Goal: Task Accomplishment & Management: Manage account settings

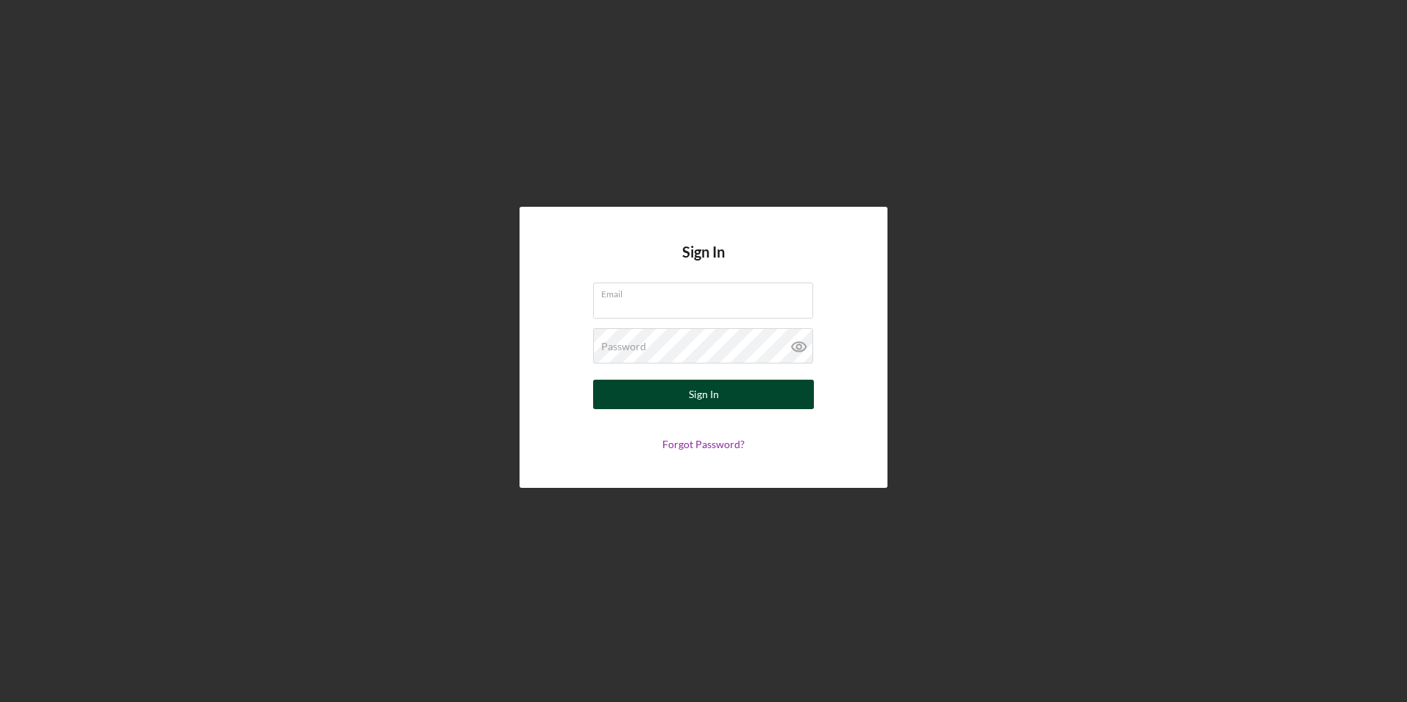
type input "[EMAIL_ADDRESS][PERSON_NAME][DOMAIN_NAME]"
click at [683, 395] on button "Sign In" at bounding box center [703, 394] width 221 height 29
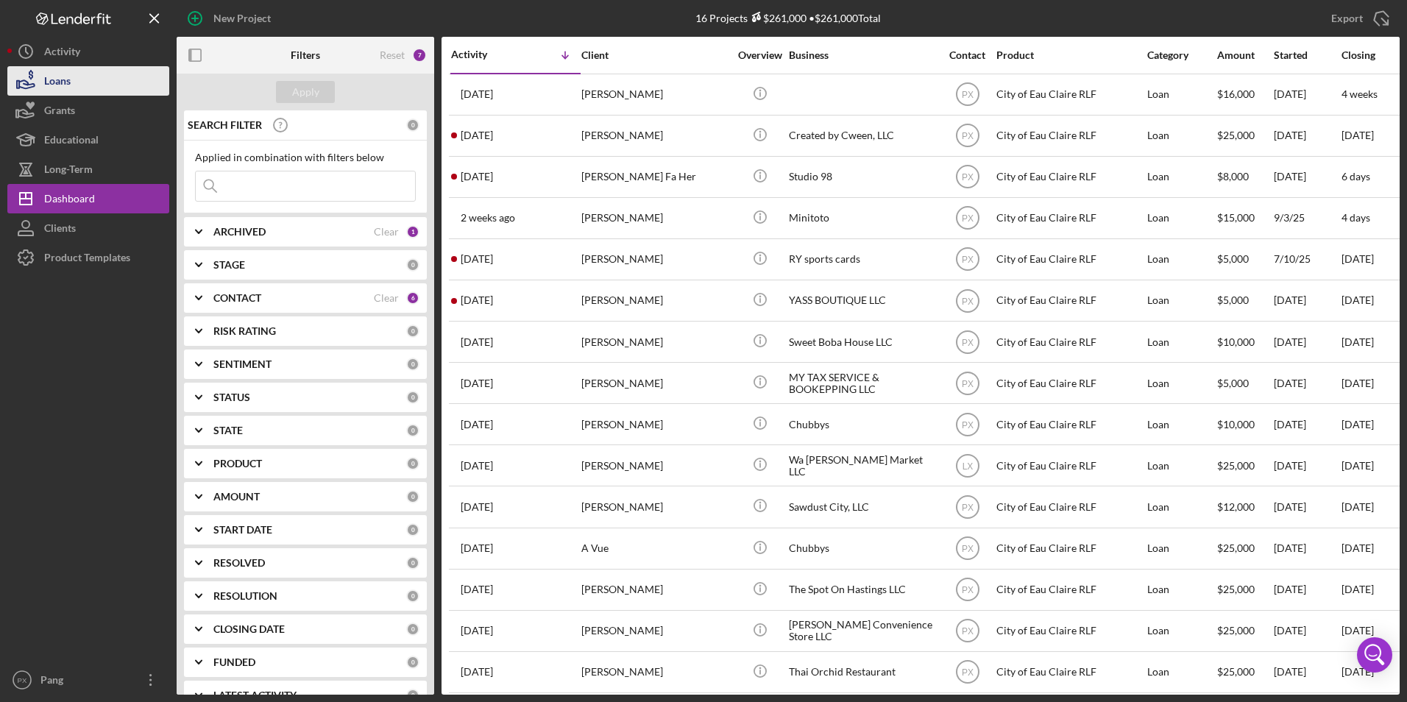
click at [85, 90] on button "Loans" at bounding box center [88, 80] width 162 height 29
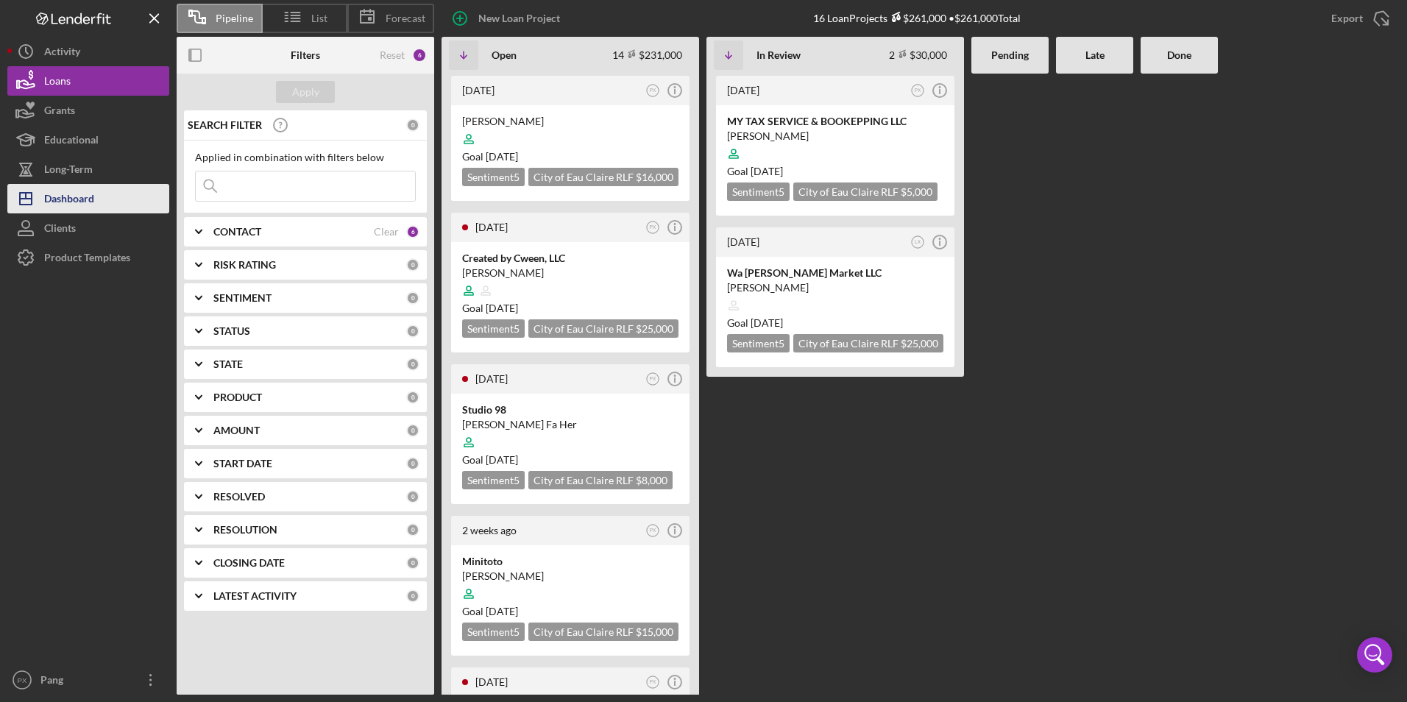
click at [85, 185] on div "Dashboard" at bounding box center [69, 200] width 50 height 33
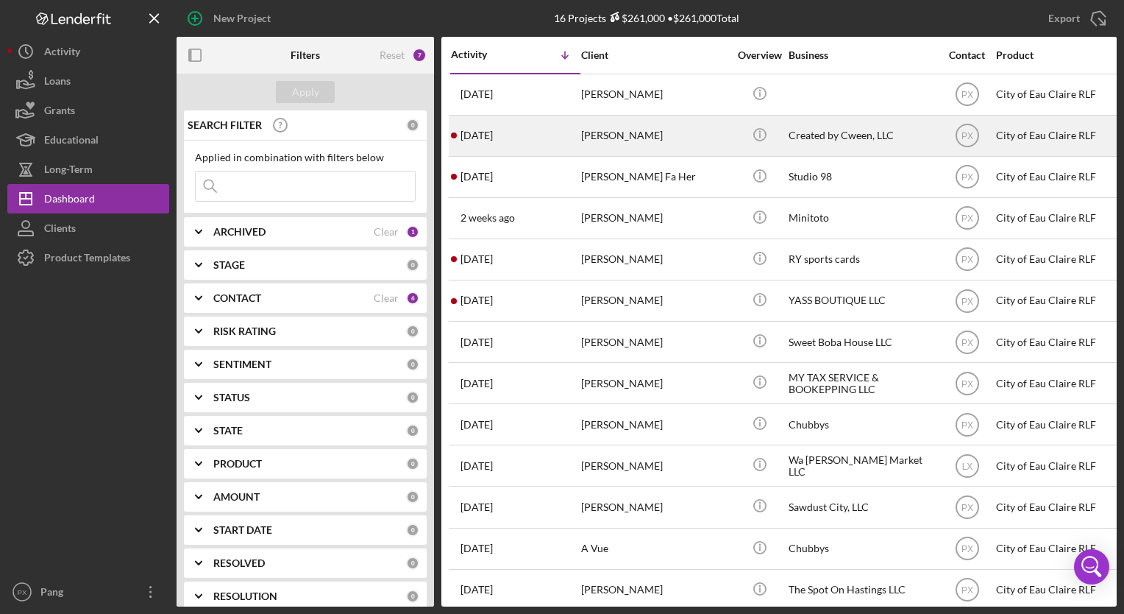
click at [641, 142] on div "[PERSON_NAME]" at bounding box center [654, 135] width 147 height 39
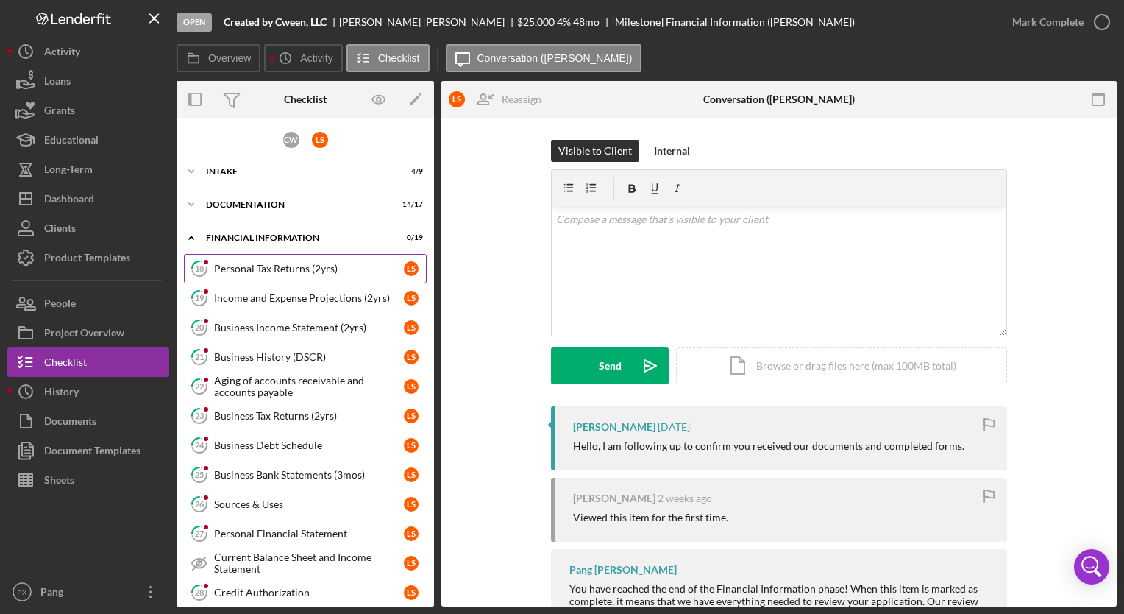
click at [297, 275] on link "18 Personal Tax Returns (2yrs) L S" at bounding box center [305, 268] width 243 height 29
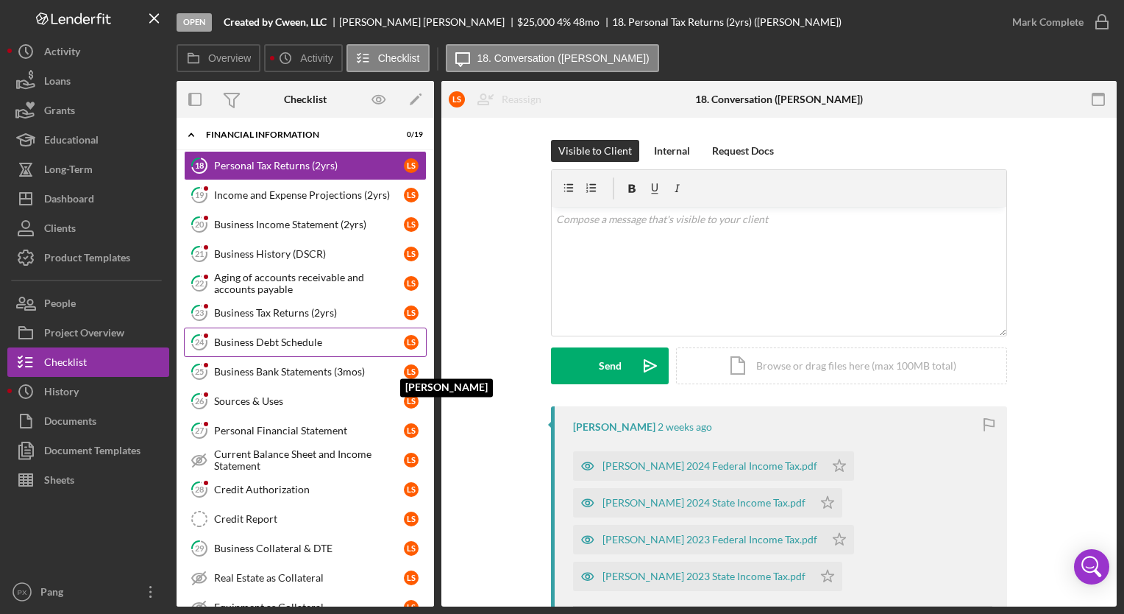
scroll to position [147, 0]
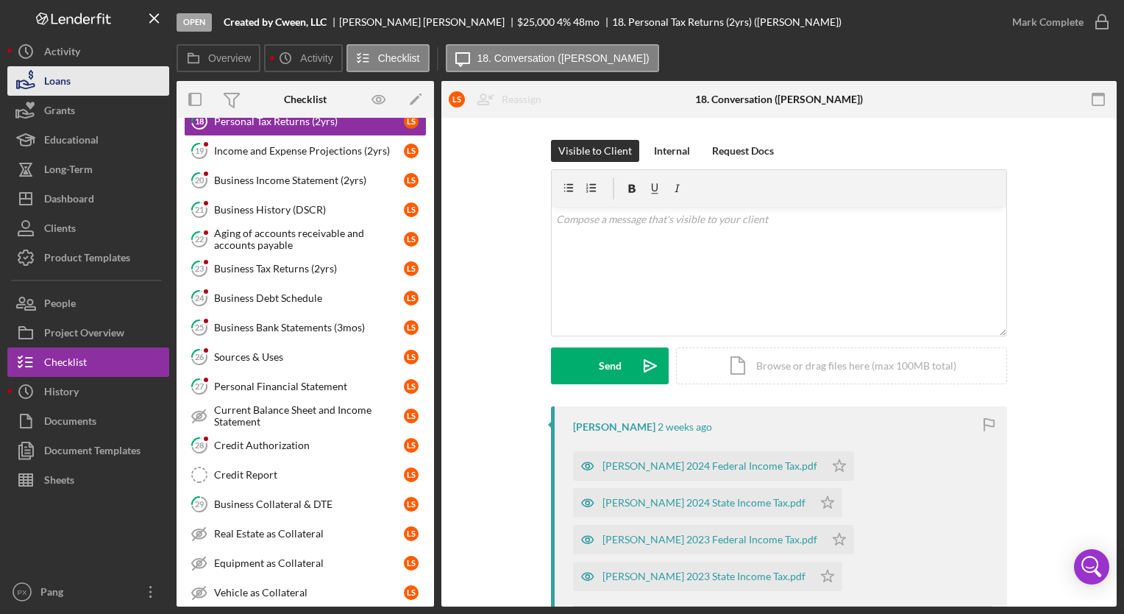
click at [84, 92] on button "Loans" at bounding box center [88, 80] width 162 height 29
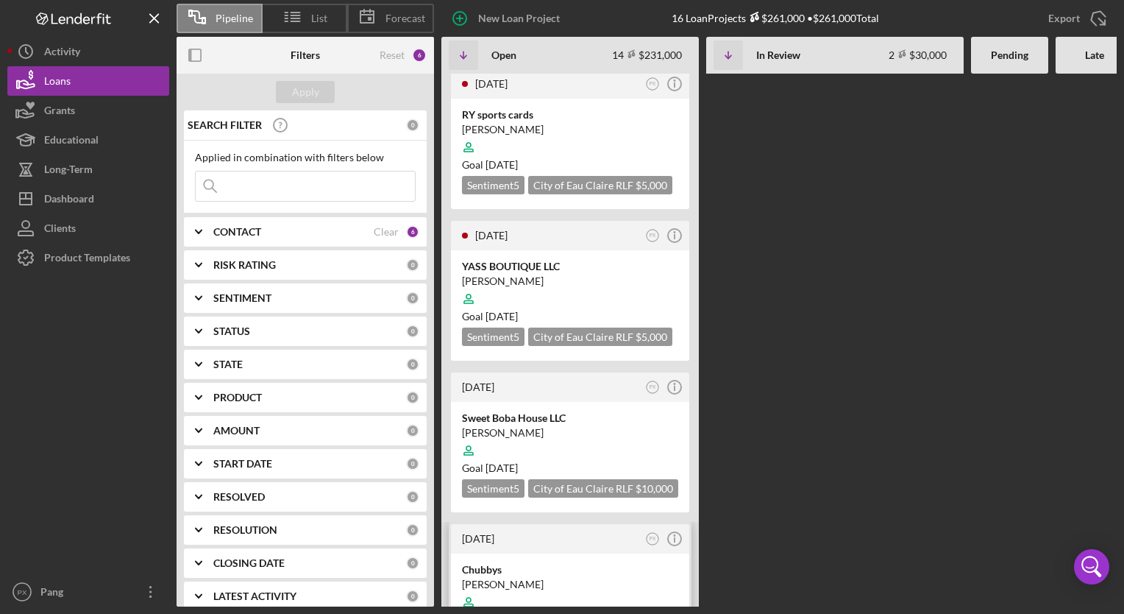
scroll to position [736, 0]
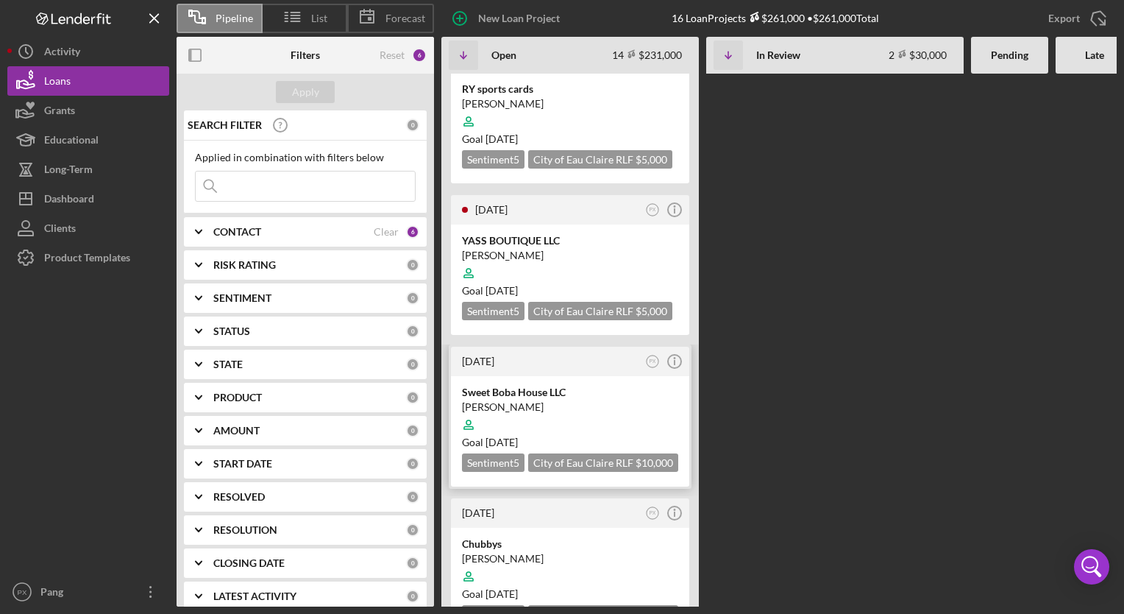
click at [513, 385] on div "Sweet Boba House LLC" at bounding box center [570, 392] width 216 height 15
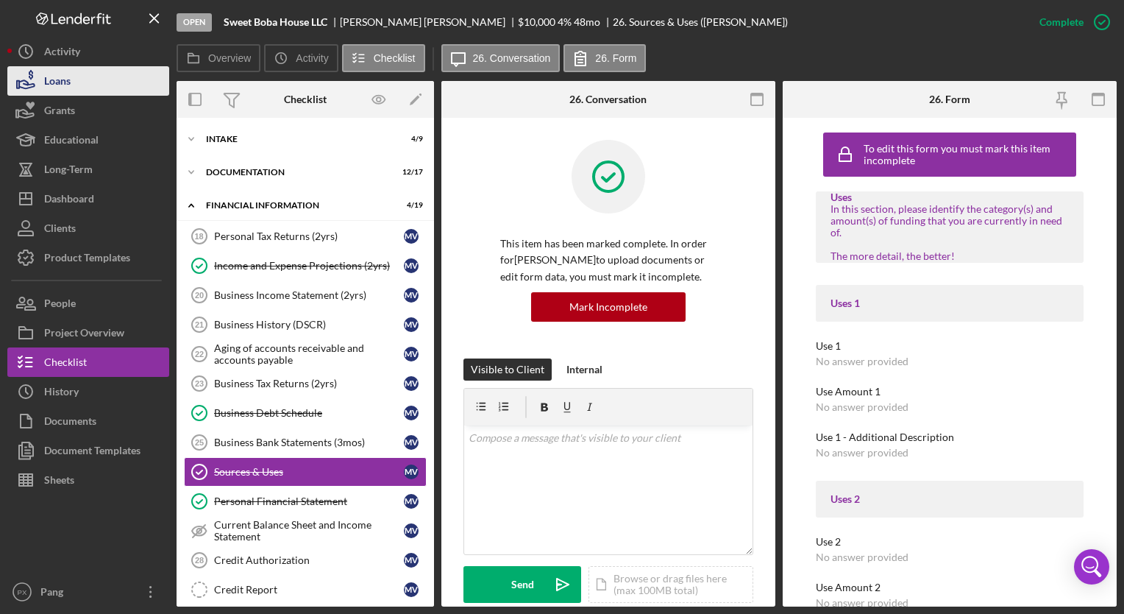
click at [76, 84] on button "Loans" at bounding box center [88, 80] width 162 height 29
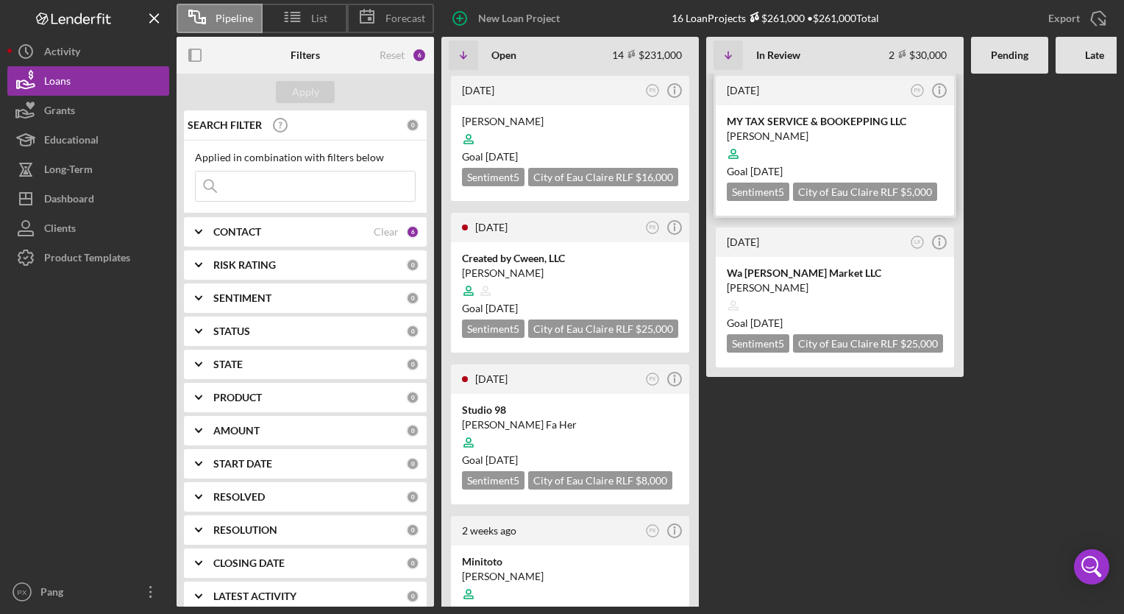
click at [788, 125] on div "MY TAX SERVICE & BOOKEPPING LLC" at bounding box center [835, 121] width 216 height 15
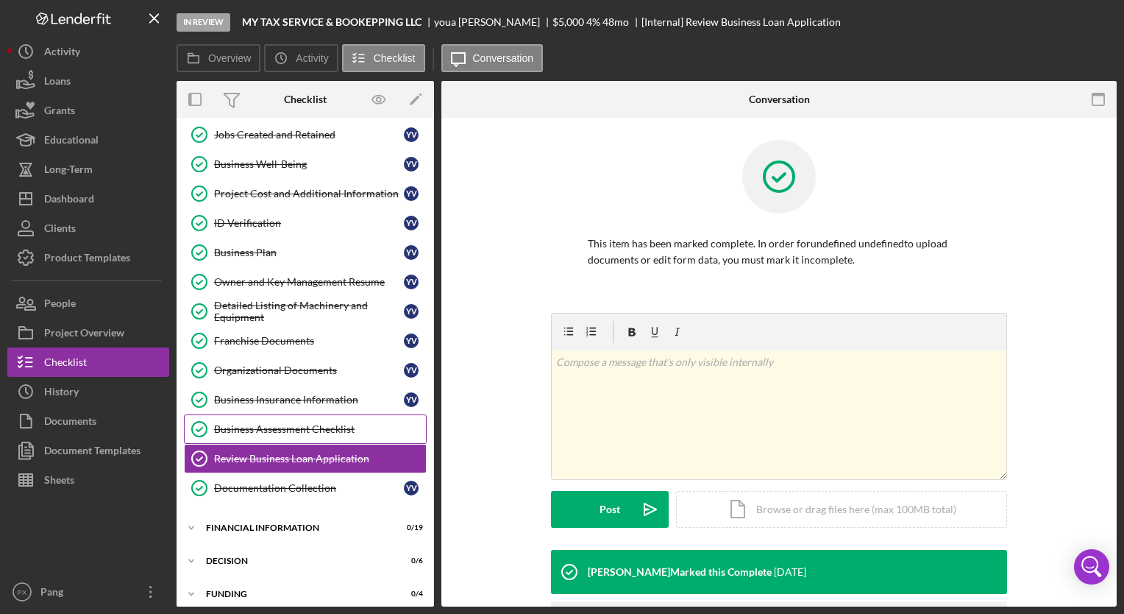
scroll to position [222, 0]
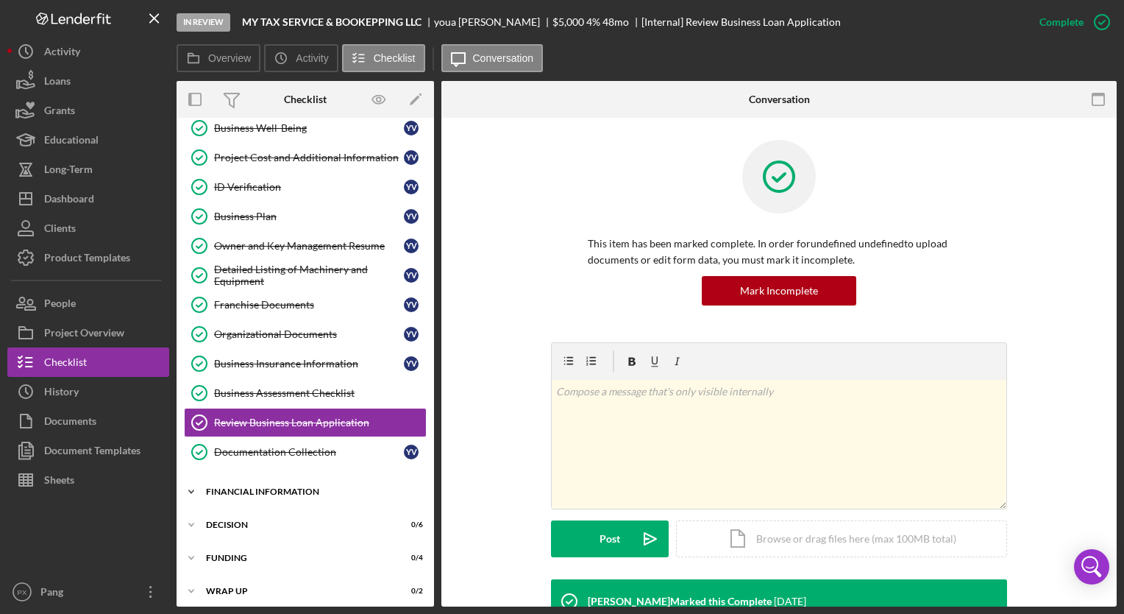
click at [308, 480] on div "Icon/Expander Financial Information 0 / 19" at bounding box center [306, 491] width 258 height 29
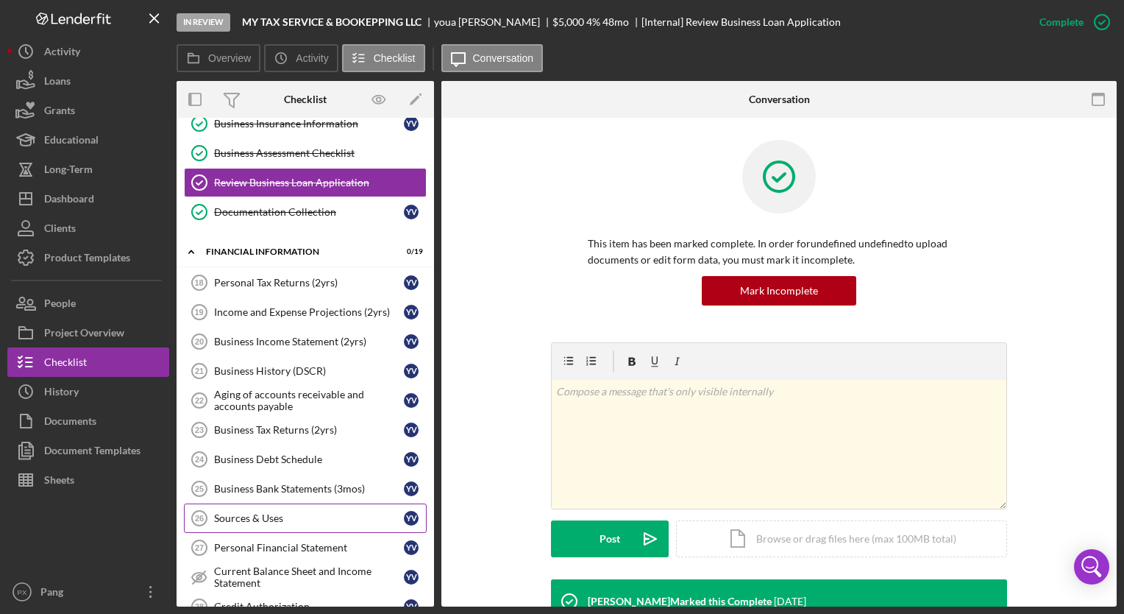
scroll to position [516, 0]
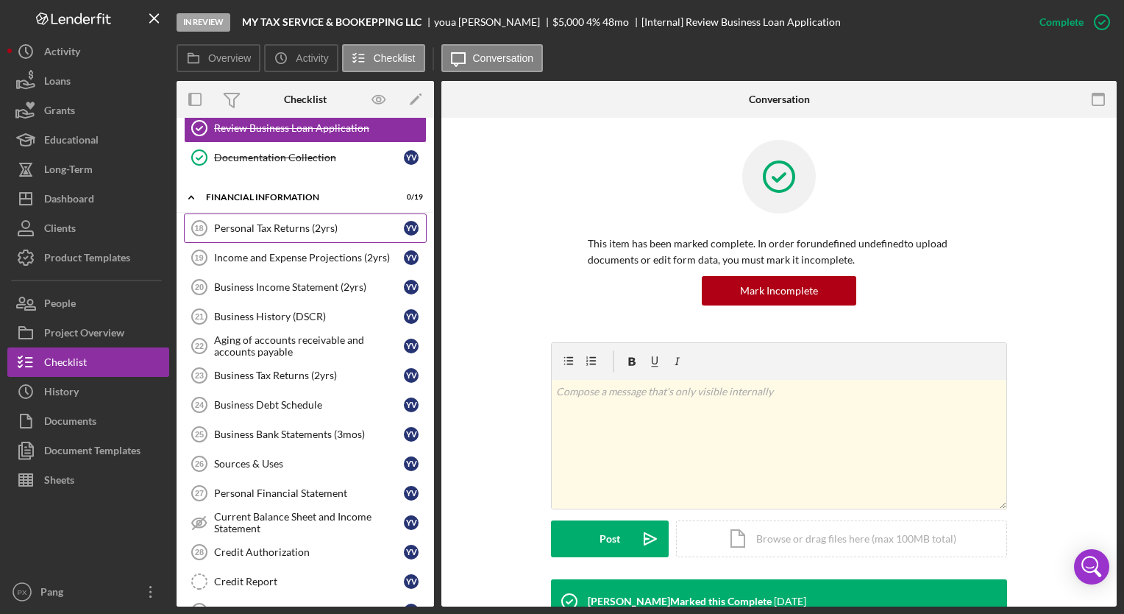
click at [261, 222] on div "Personal Tax Returns (2yrs)" at bounding box center [309, 228] width 190 height 12
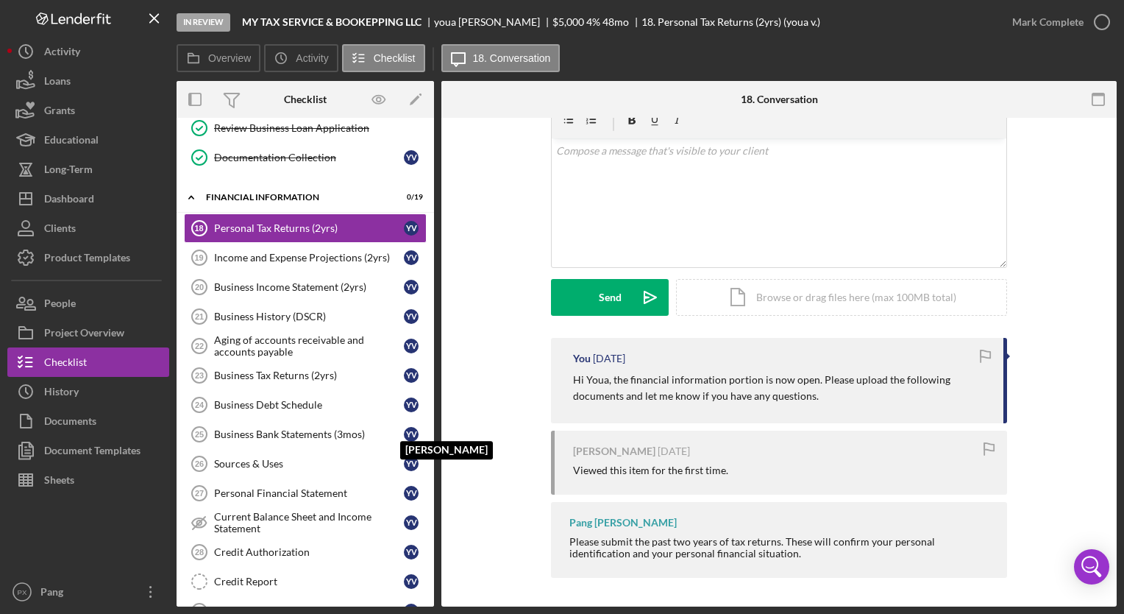
scroll to position [296, 0]
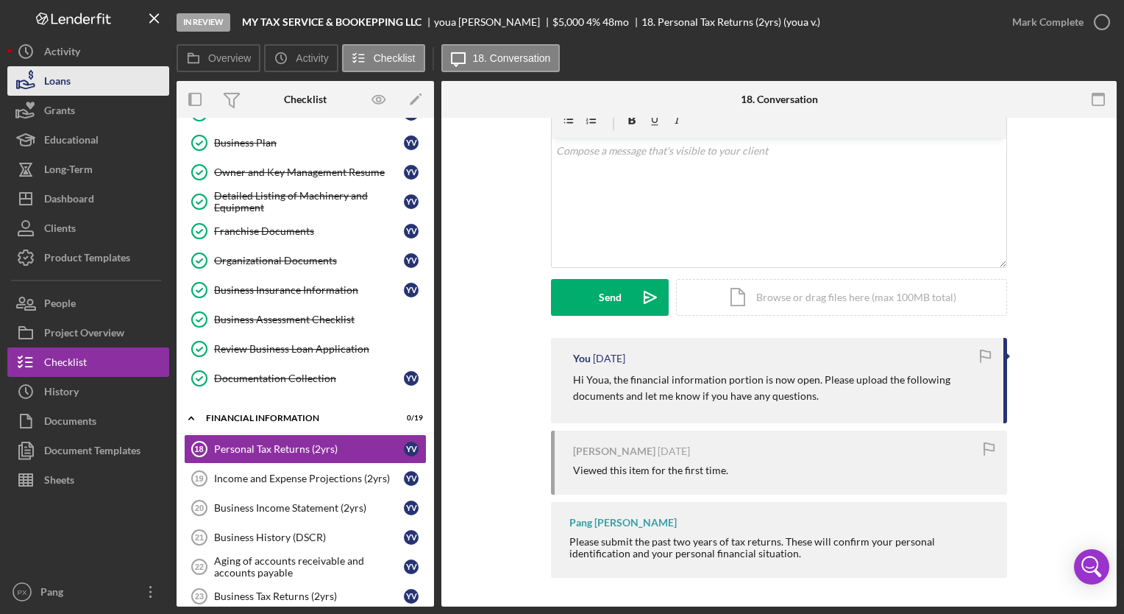
click at [64, 81] on div "Loans" at bounding box center [57, 82] width 26 height 33
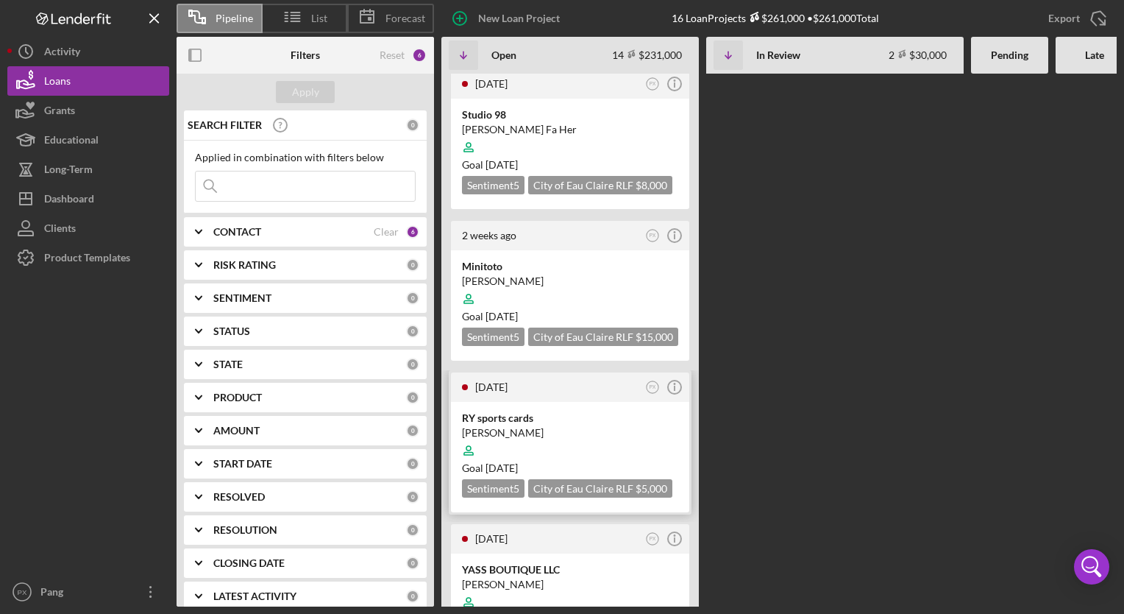
scroll to position [368, 0]
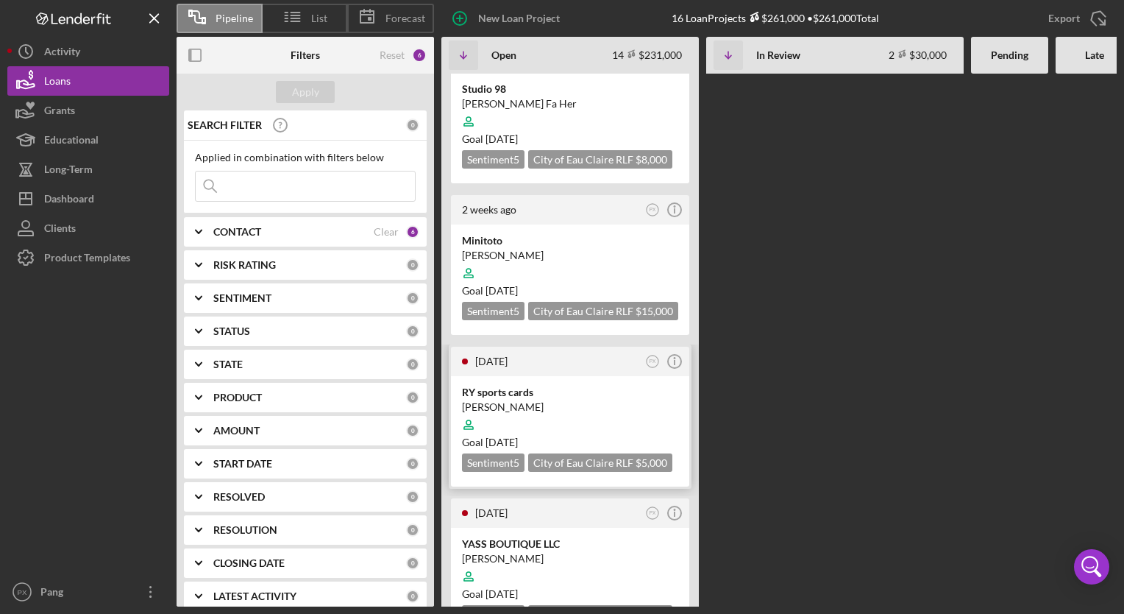
click at [497, 400] on div "[PERSON_NAME]" at bounding box center [570, 407] width 216 height 15
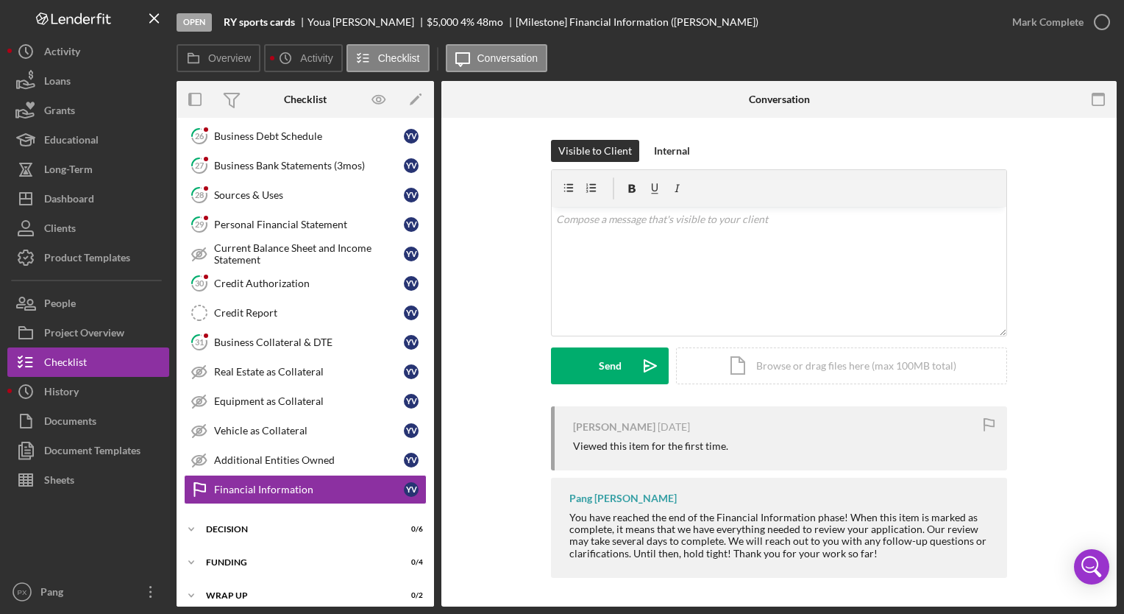
scroll to position [280, 0]
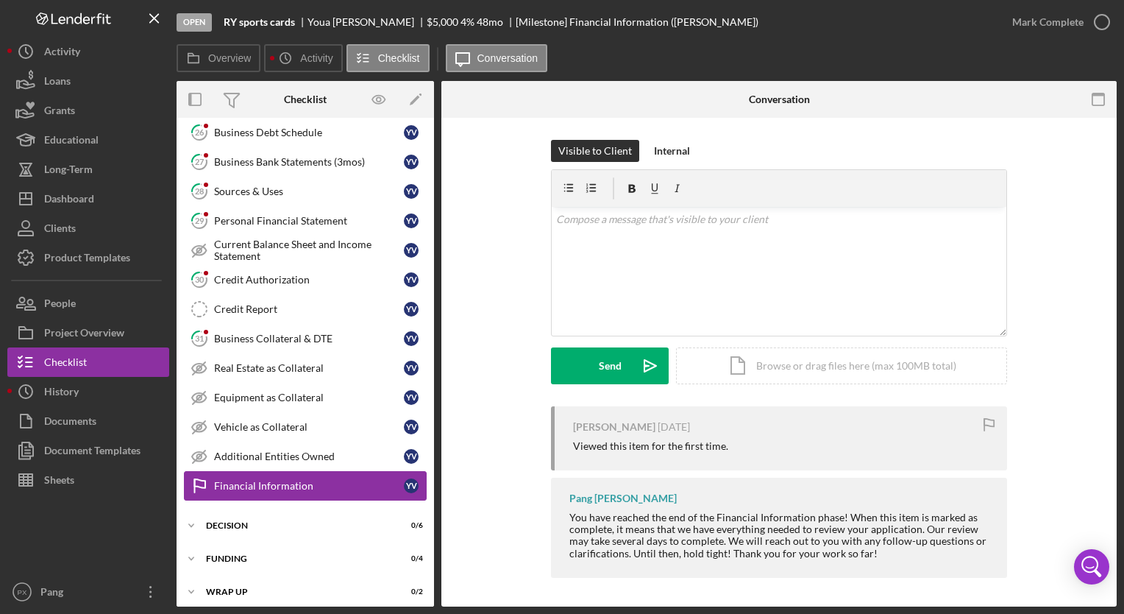
click at [258, 481] on div "Financial Information" at bounding box center [309, 486] width 190 height 12
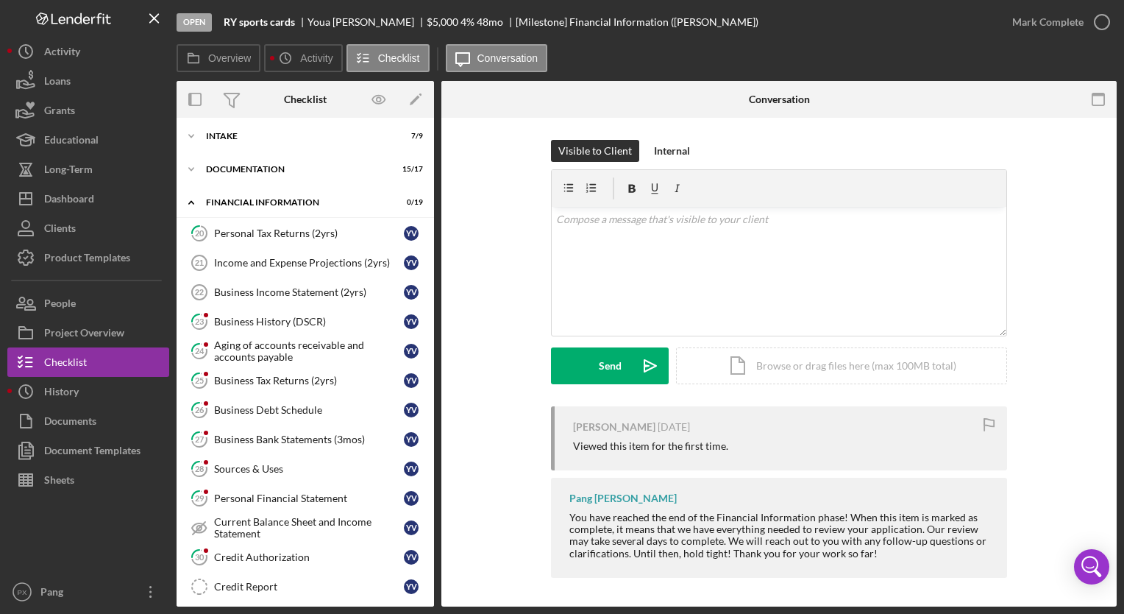
scroll to position [0, 0]
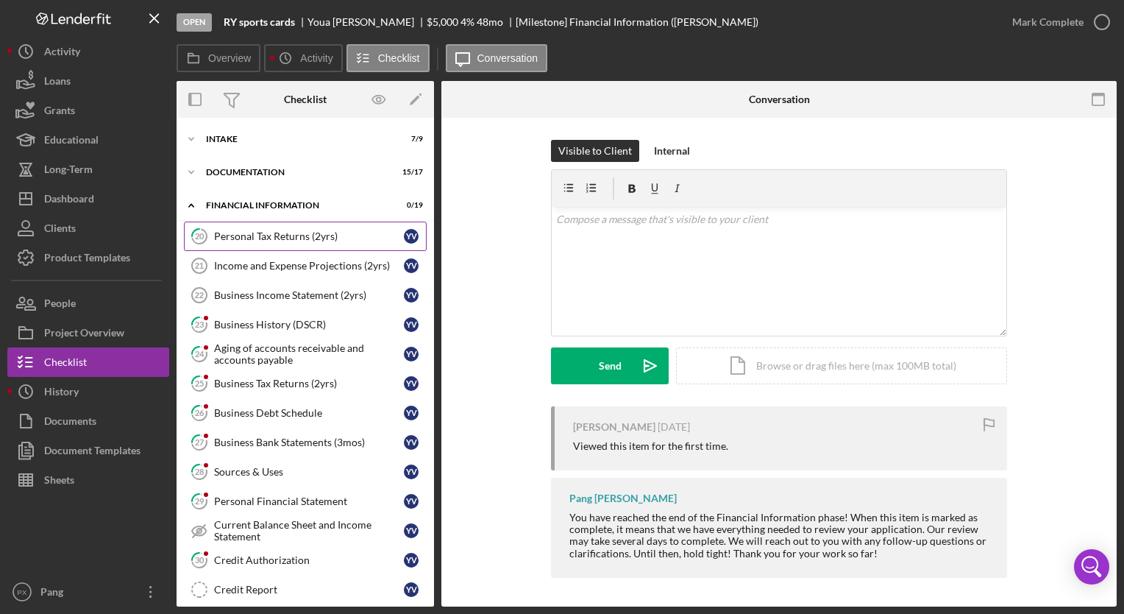
click at [315, 235] on div "Personal Tax Returns (2yrs)" at bounding box center [309, 236] width 190 height 12
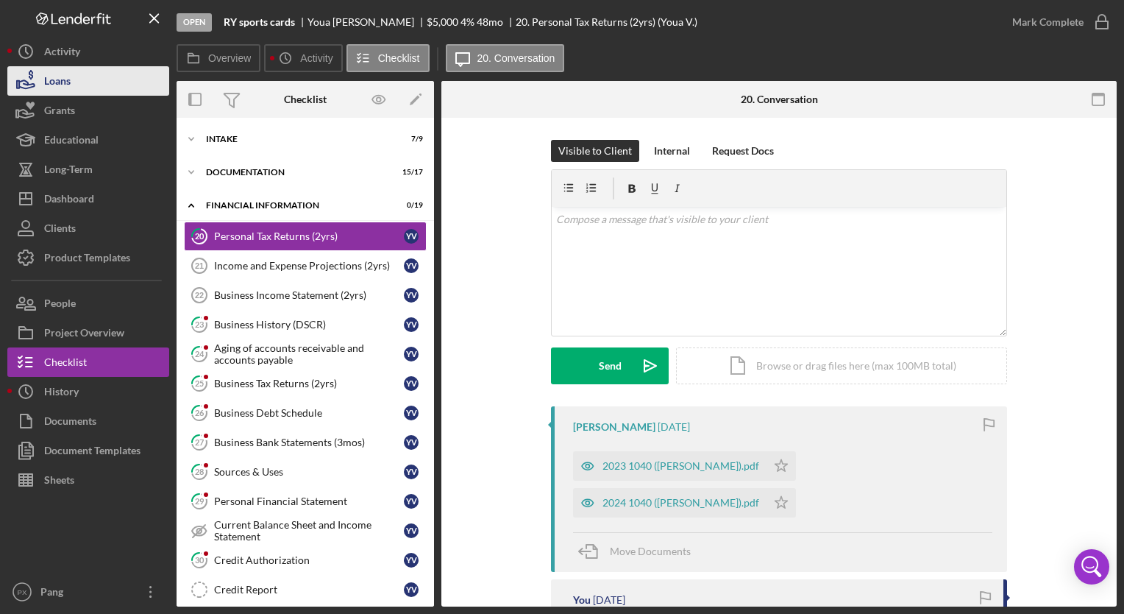
click at [49, 84] on div "Loans" at bounding box center [57, 82] width 26 height 33
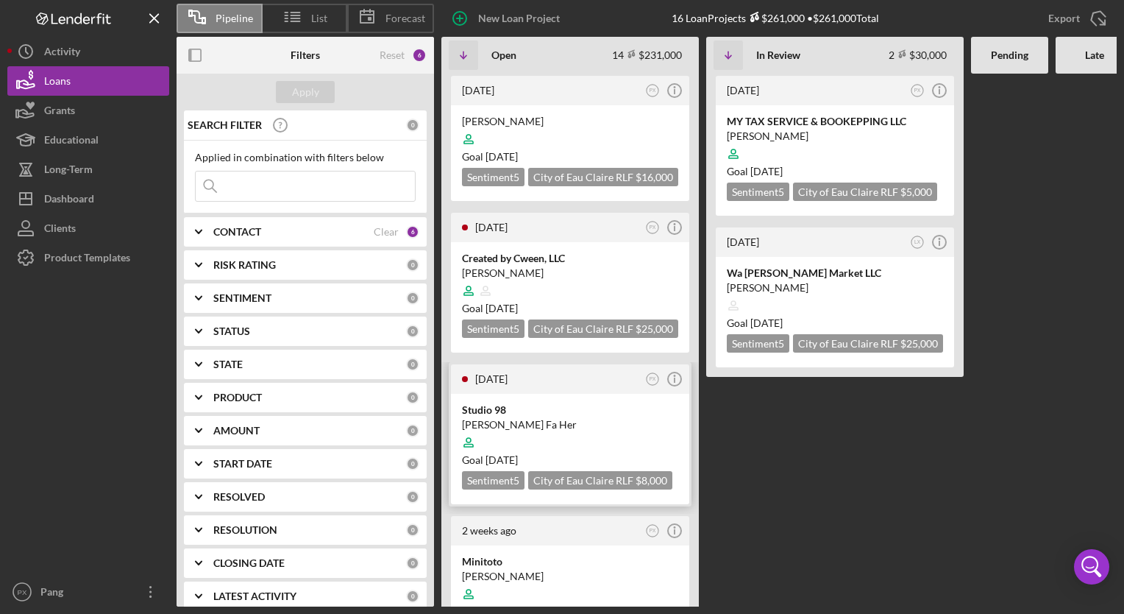
click at [503, 430] on div at bounding box center [570, 442] width 216 height 28
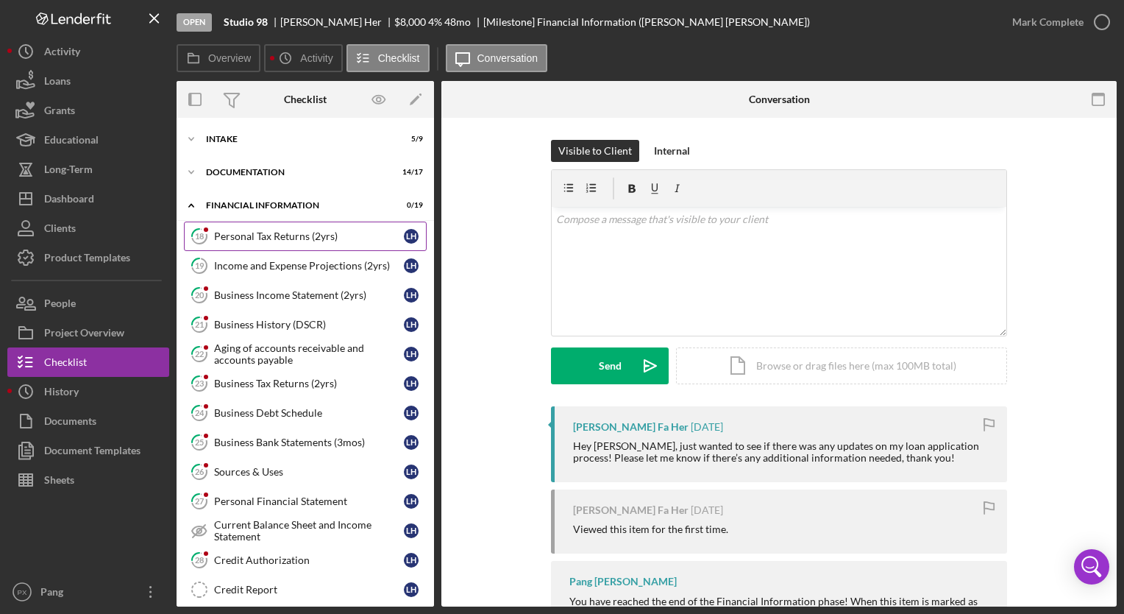
click at [271, 243] on link "18 Personal Tax Returns (2yrs) L H" at bounding box center [305, 235] width 243 height 29
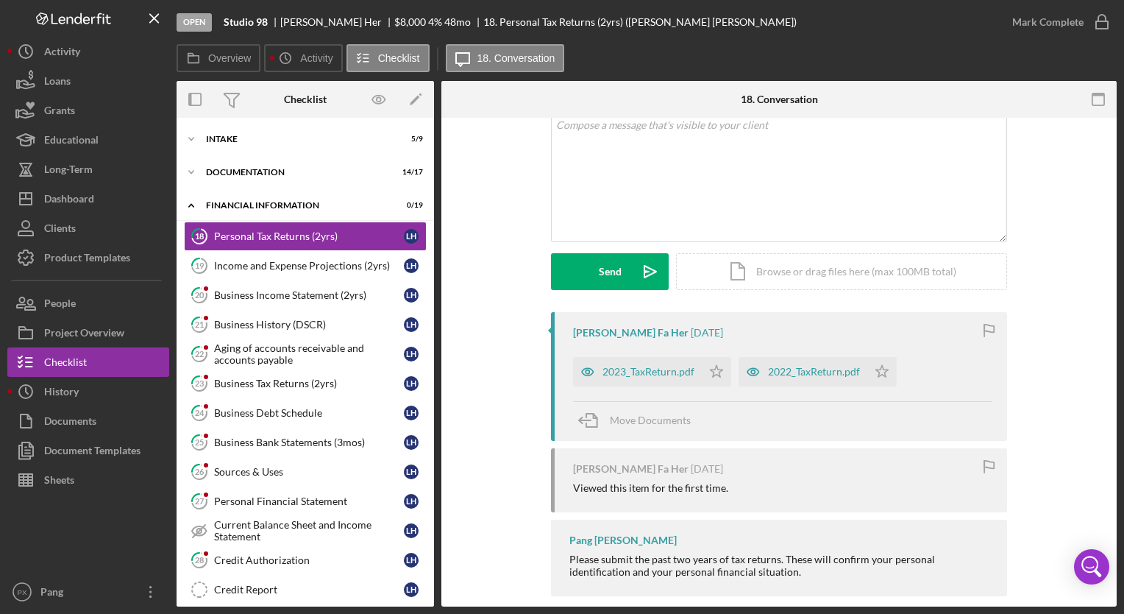
scroll to position [112, 0]
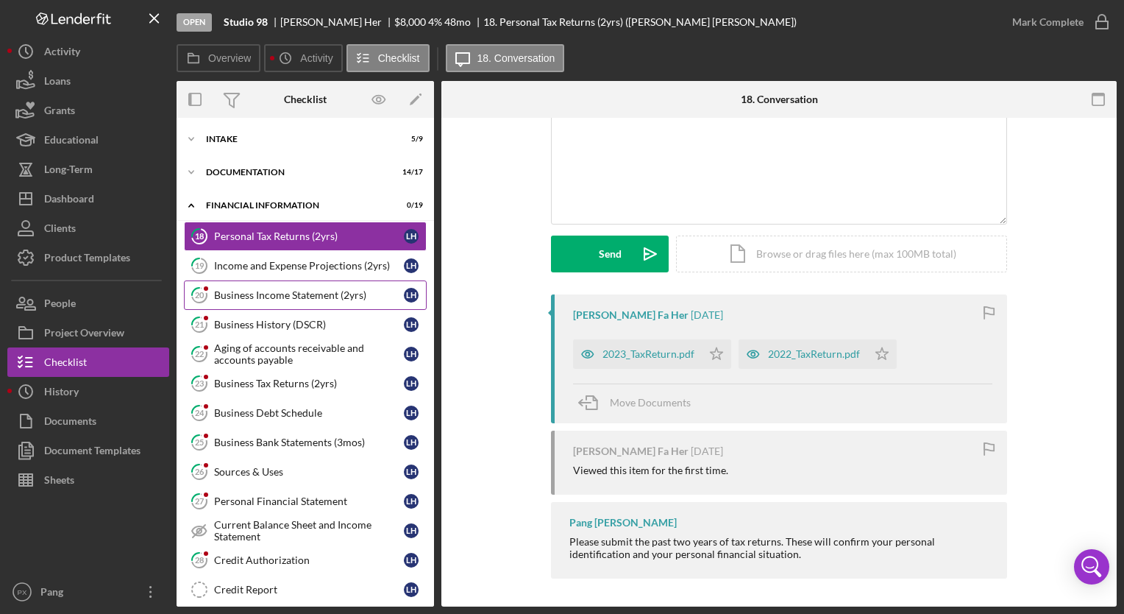
click at [266, 297] on div "Business Income Statement (2yrs)" at bounding box center [309, 295] width 190 height 12
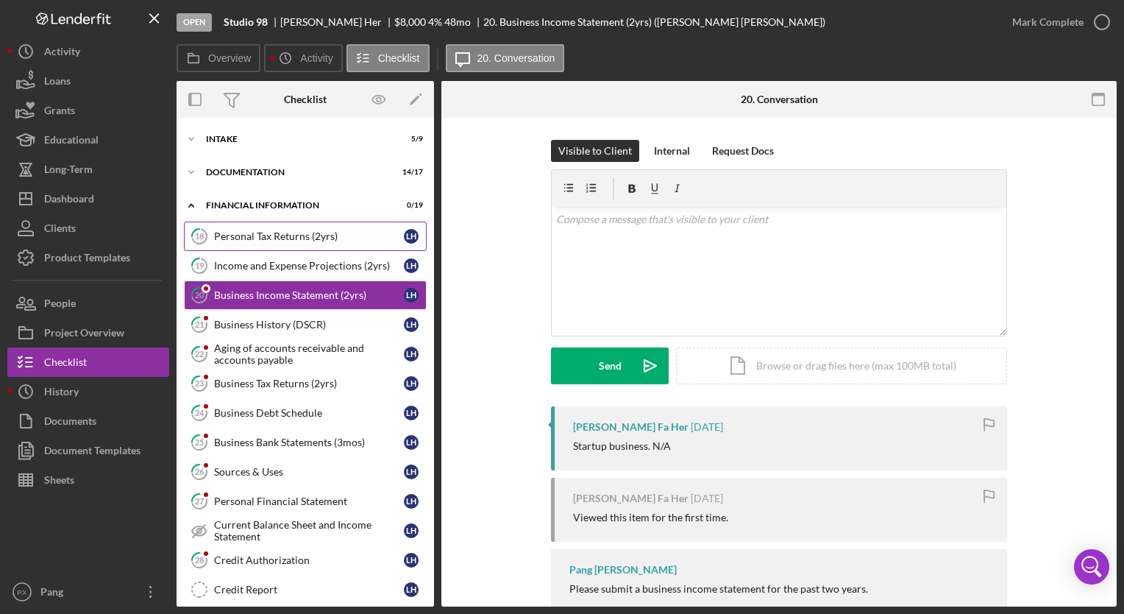
click at [250, 244] on link "18 Personal Tax Returns (2yrs) L H" at bounding box center [305, 235] width 243 height 29
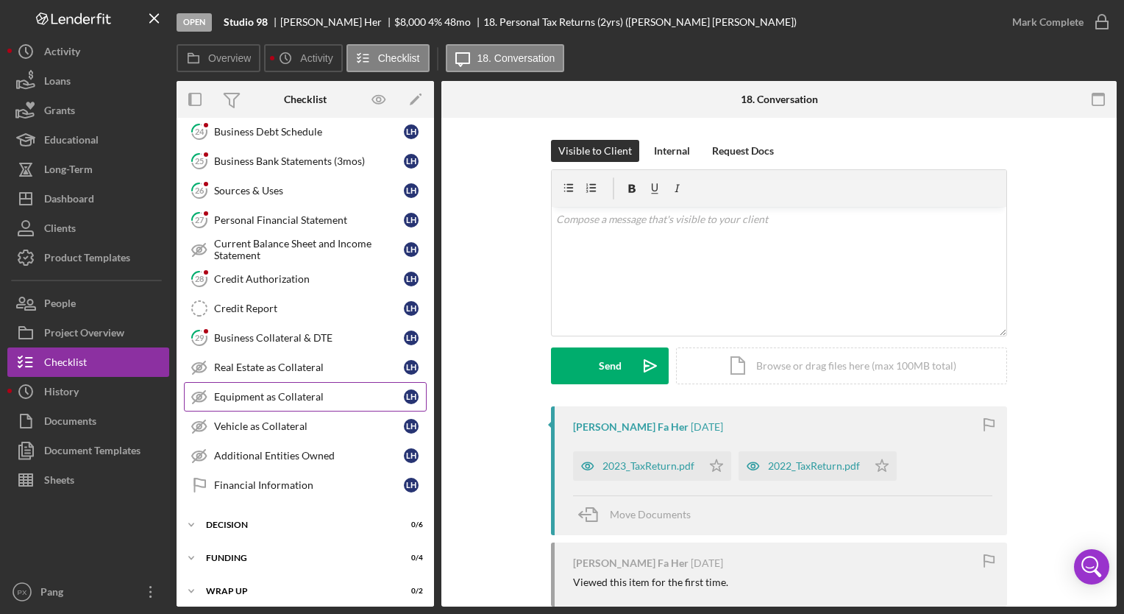
scroll to position [282, 0]
click at [295, 481] on div "Financial Information" at bounding box center [309, 484] width 190 height 12
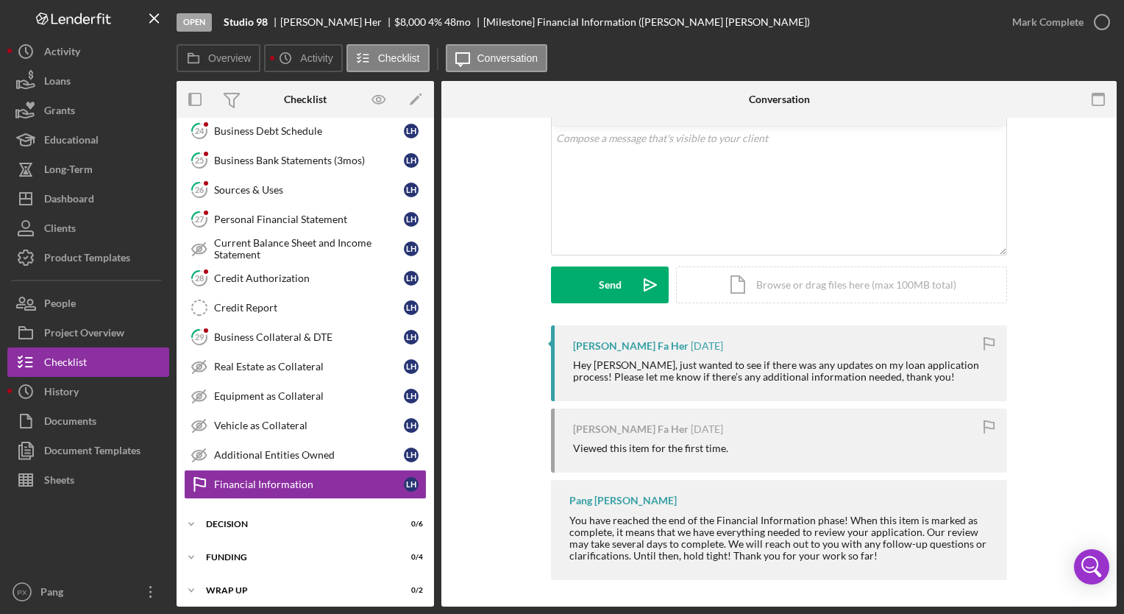
scroll to position [82, 0]
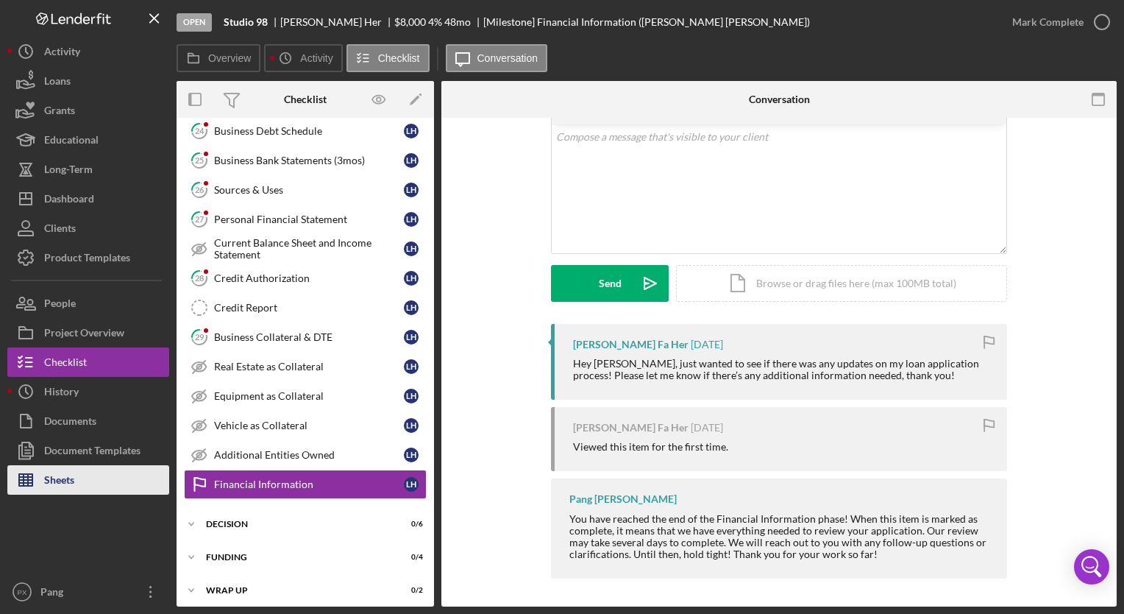
click at [60, 484] on div "Sheets" at bounding box center [59, 481] width 30 height 33
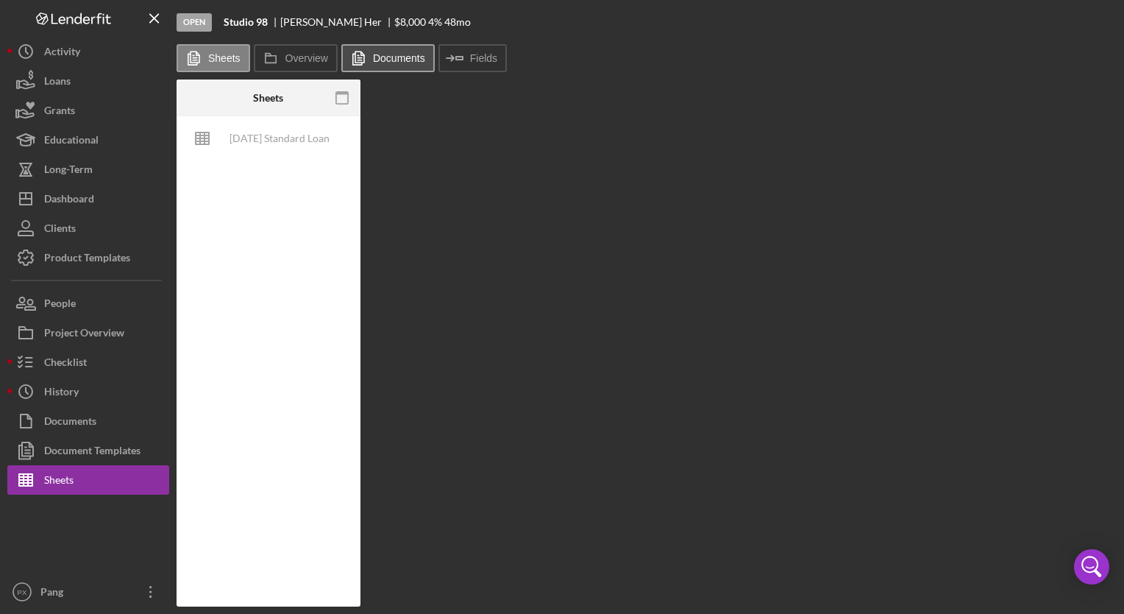
click at [362, 56] on icon at bounding box center [358, 57] width 29 height 29
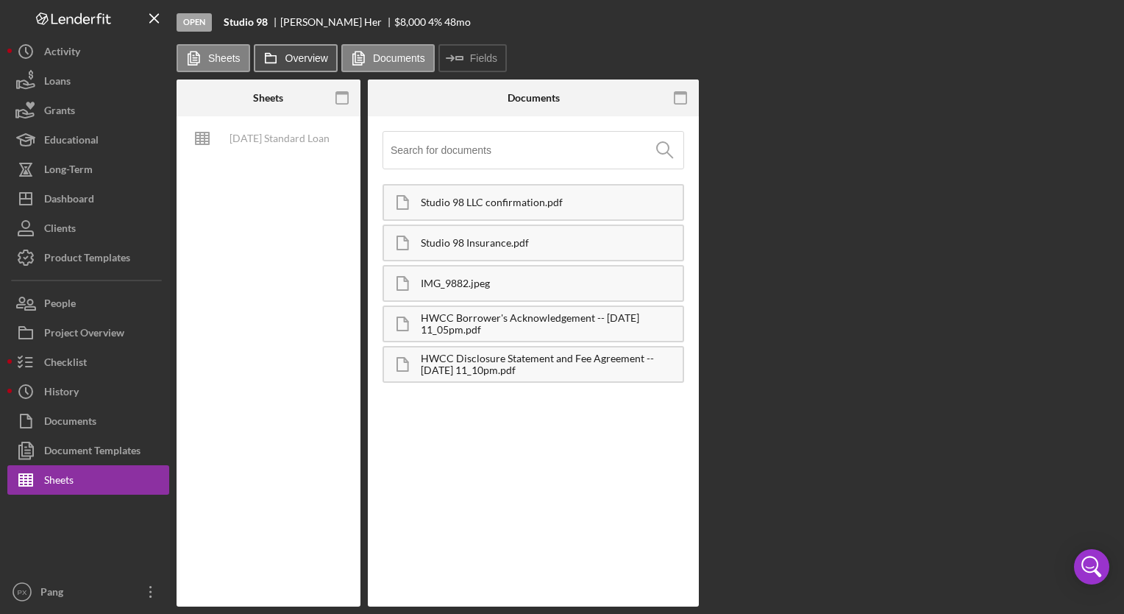
click at [313, 64] on button "Overview" at bounding box center [296, 58] width 84 height 28
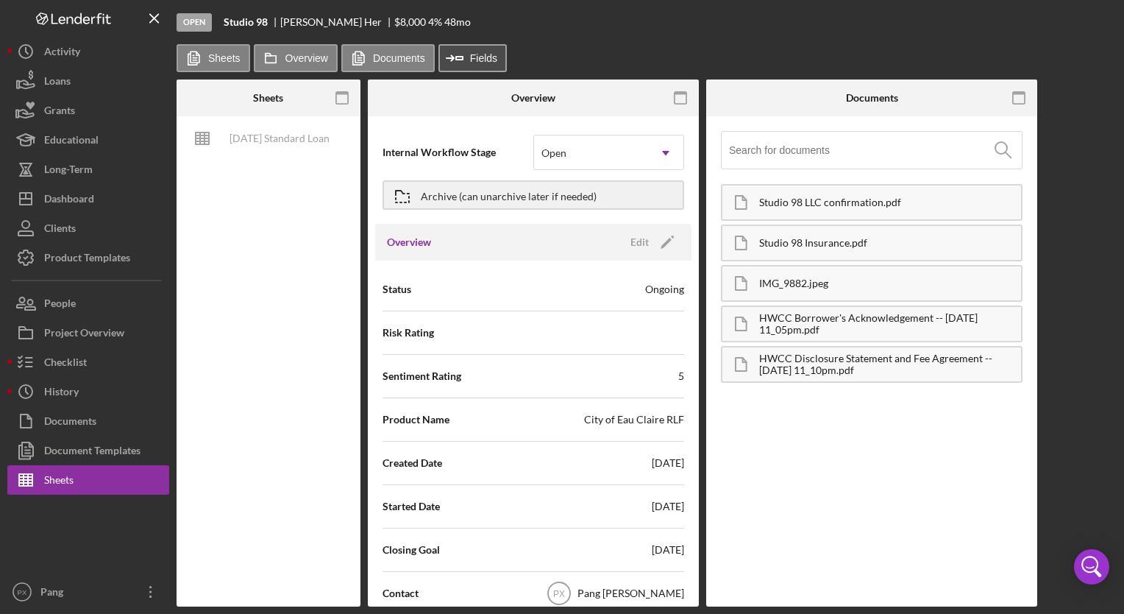
click at [493, 66] on button "Icon/Insert Field Fields" at bounding box center [473, 58] width 68 height 28
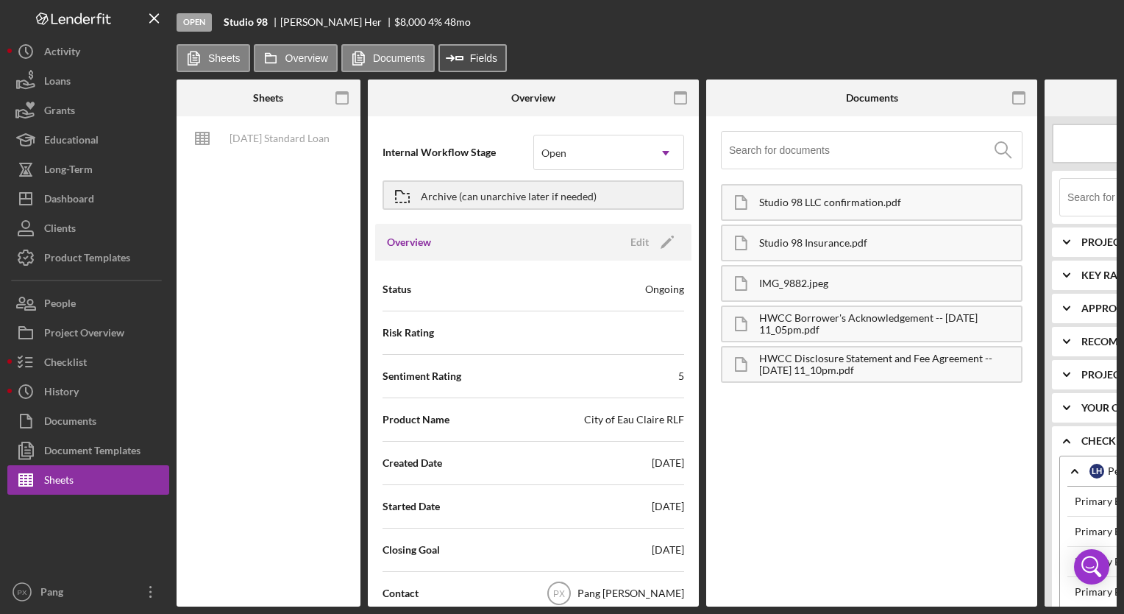
click at [482, 56] on label "Fields" at bounding box center [483, 58] width 27 height 12
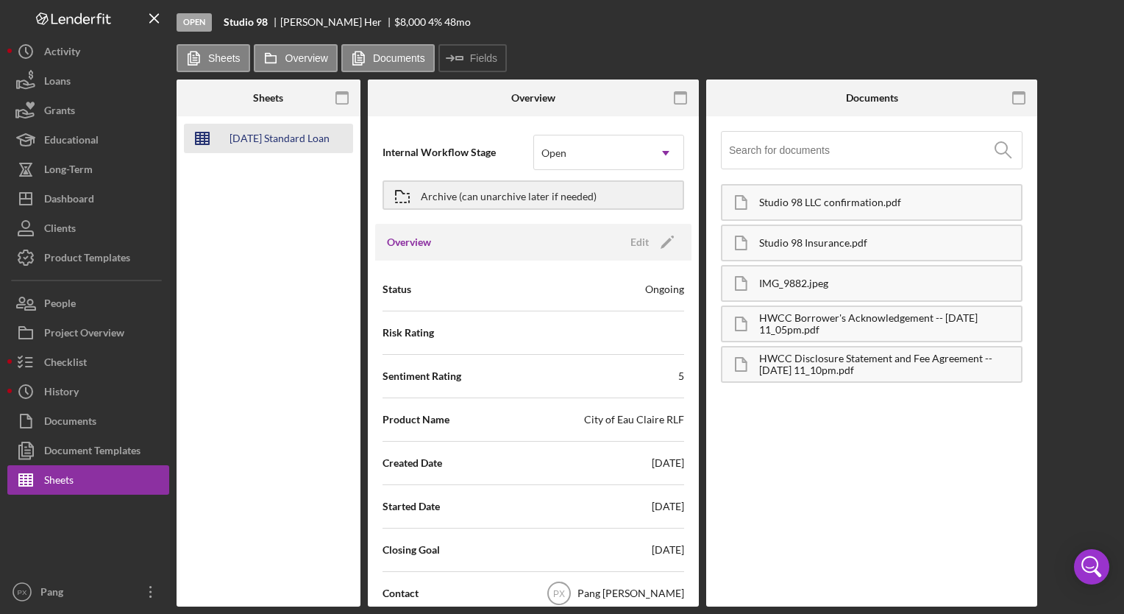
click at [280, 141] on div "[DATE] Standard Loan Checklist - Financial Analysis" at bounding box center [280, 138] width 118 height 29
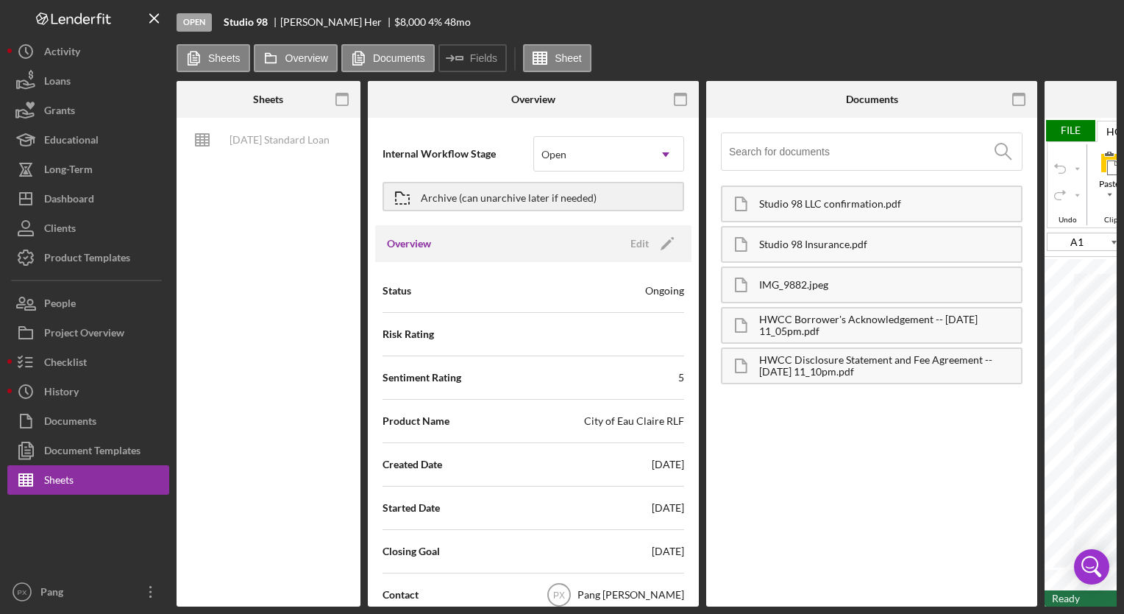
type input "Calibri"
type input "11"
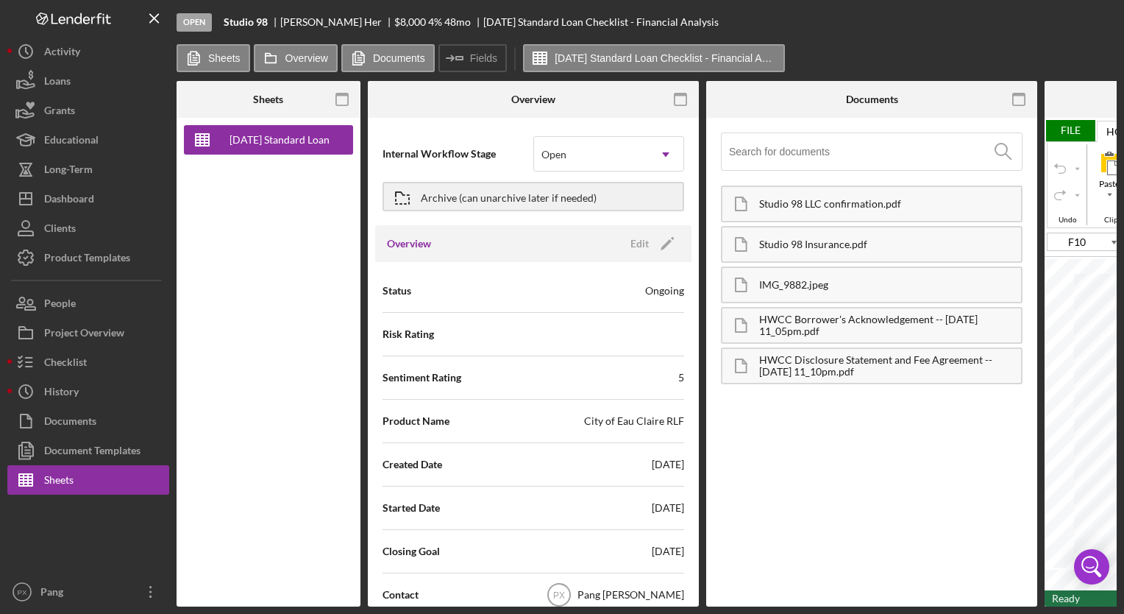
drag, startPoint x: 696, startPoint y: 606, endPoint x: 869, endPoint y: 603, distance: 172.9
click at [869, 603] on div "Open Studio 98 [PERSON_NAME] Fa Her $8,000 $8,000 4 % 48 [DATE] Standard Loan C…" at bounding box center [562, 307] width 1124 height 614
drag, startPoint x: 869, startPoint y: 603, endPoint x: 771, endPoint y: 461, distance: 173.1
click at [830, 433] on div "Studio 98 LLC confirmation.pdf Studio 98 Insurance.pdf IMG_9882.jpeg HWCC Borro…" at bounding box center [872, 362] width 316 height 474
click at [794, 121] on div "Studio 98 LLC confirmation.pdf Studio 98 Insurance.pdf IMG_9882.jpeg HWCC Borro…" at bounding box center [871, 362] width 331 height 489
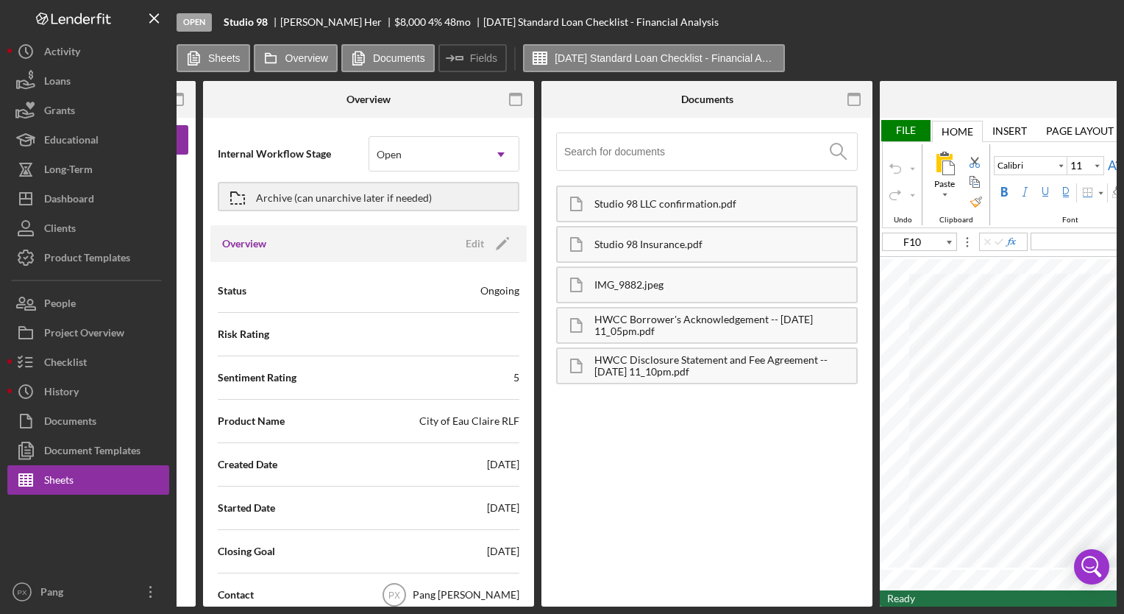
scroll to position [0, 180]
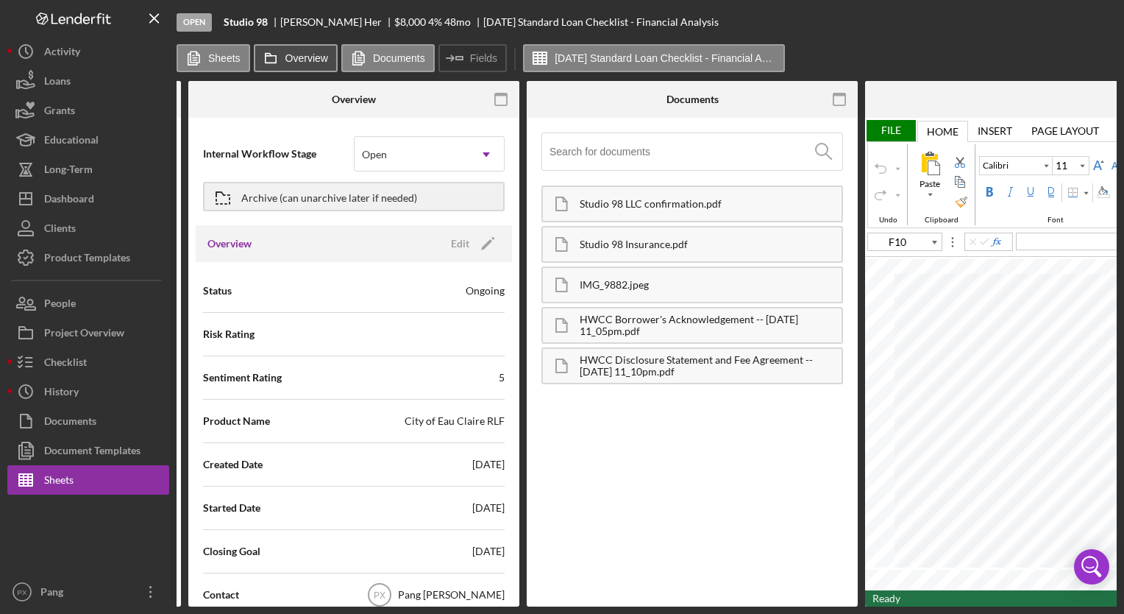
click at [302, 63] on label "Overview" at bounding box center [306, 58] width 43 height 12
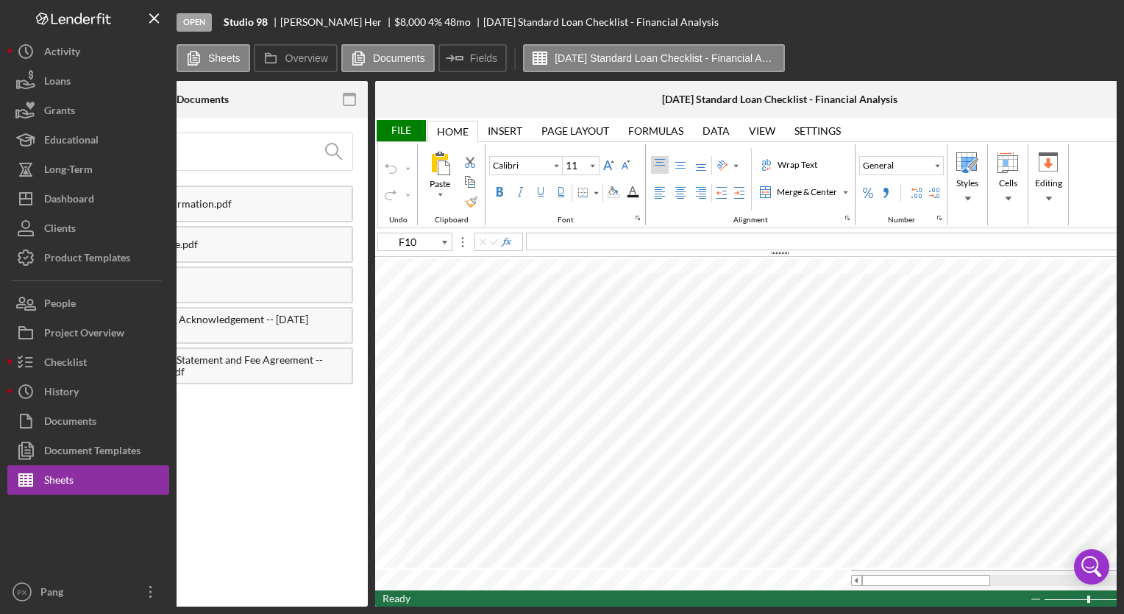
scroll to position [0, 398]
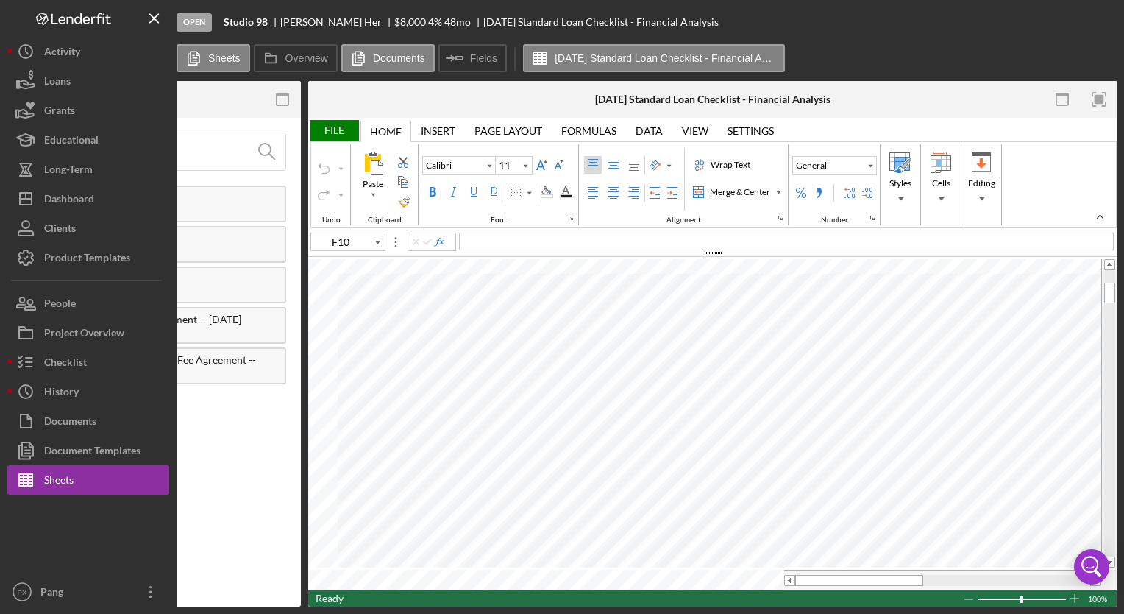
type input "B29"
type input "Lato"
type input "10.5"
type input "M23"
type input "Calibri"
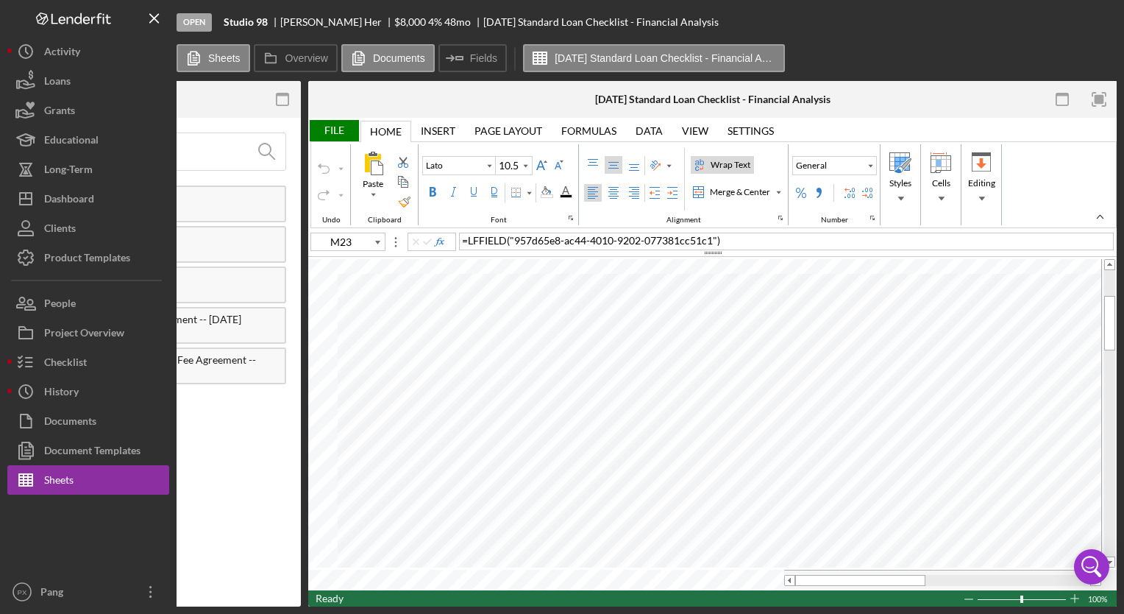
type input "10"
type input "F21"
type input "11"
type input "B29"
type input "Lato"
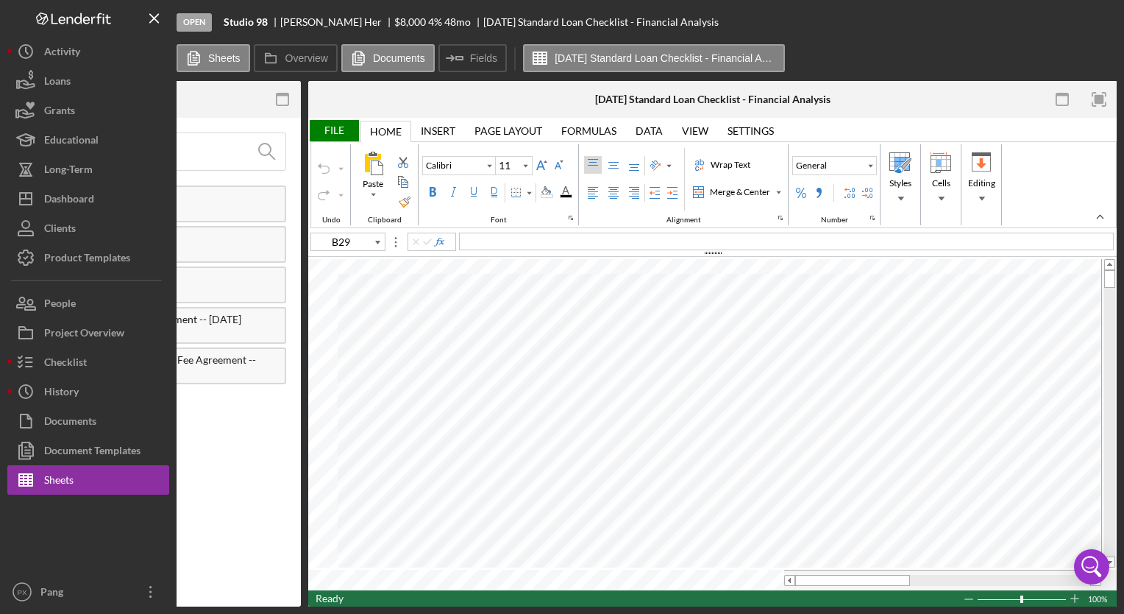
type input "10.5"
drag, startPoint x: 489, startPoint y: 606, endPoint x: 439, endPoint y: 605, distance: 50.1
click at [439, 605] on div "Open Studio 98 [PERSON_NAME] Fa Her $8,000 $8,000 4 % 48 [DATE] Standard Loan C…" at bounding box center [562, 307] width 1124 height 614
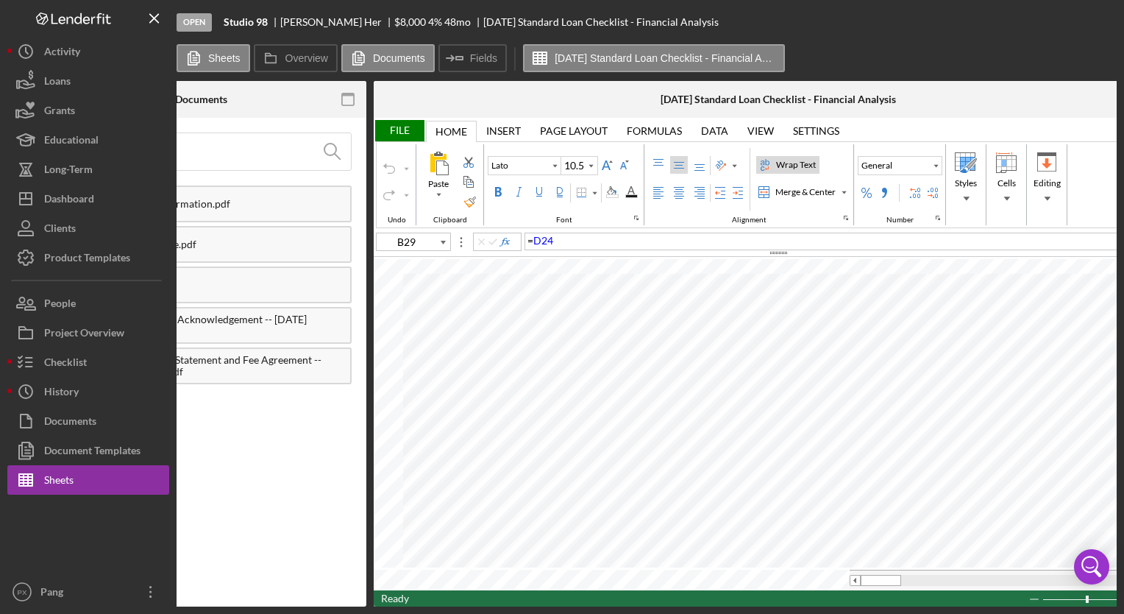
scroll to position [0, 310]
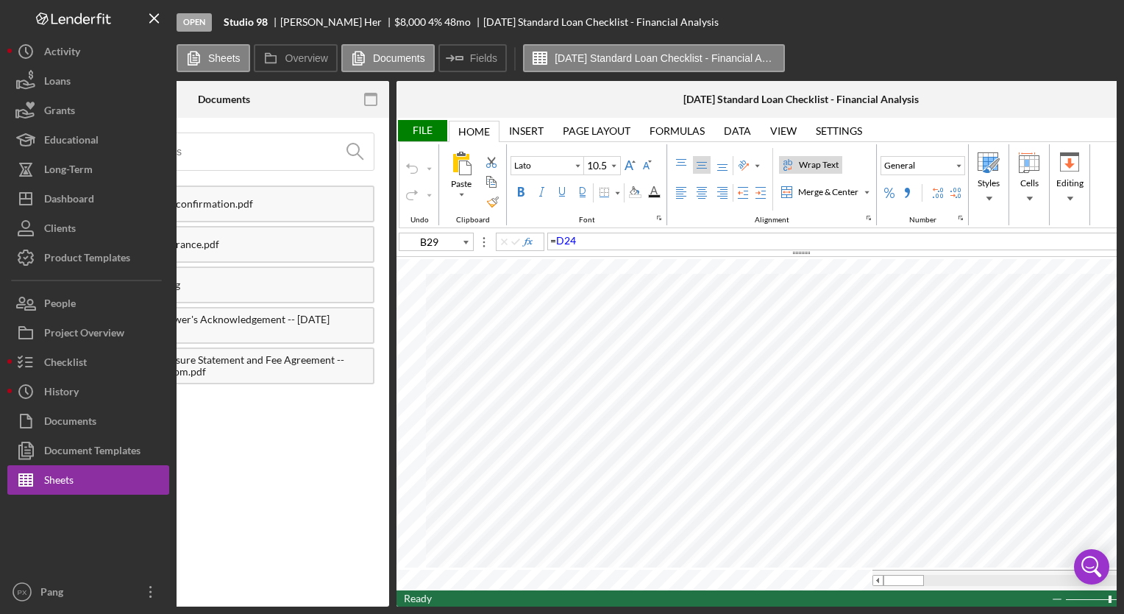
drag, startPoint x: 444, startPoint y: 608, endPoint x: 334, endPoint y: 602, distance: 109.8
click at [334, 602] on div "Open Studio 98 [PERSON_NAME] Fa Her $8,000 $8,000 4 % 48 [DATE] Standard Loan C…" at bounding box center [562, 307] width 1124 height 614
click at [645, 95] on div at bounding box center [532, 99] width 270 height 37
drag, startPoint x: 497, startPoint y: 608, endPoint x: 444, endPoint y: 607, distance: 53.0
click at [444, 607] on div "Open Studio 98 [PERSON_NAME] Fa Her $8,000 $8,000 4 % 48 [DATE] Standard Loan C…" at bounding box center [562, 307] width 1124 height 614
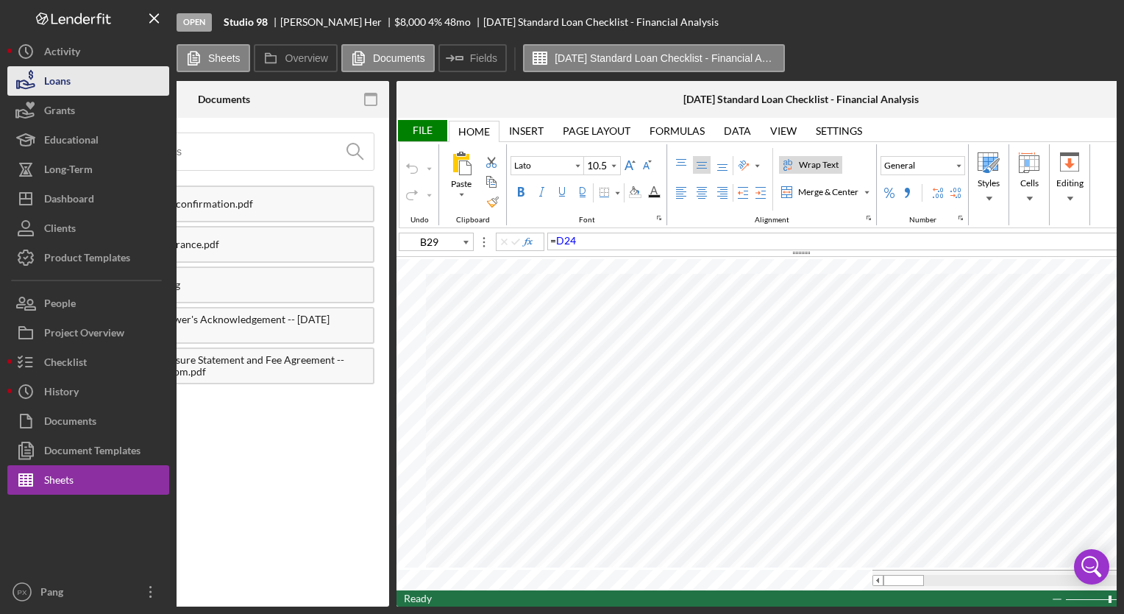
click at [85, 84] on button "Loans" at bounding box center [88, 80] width 162 height 29
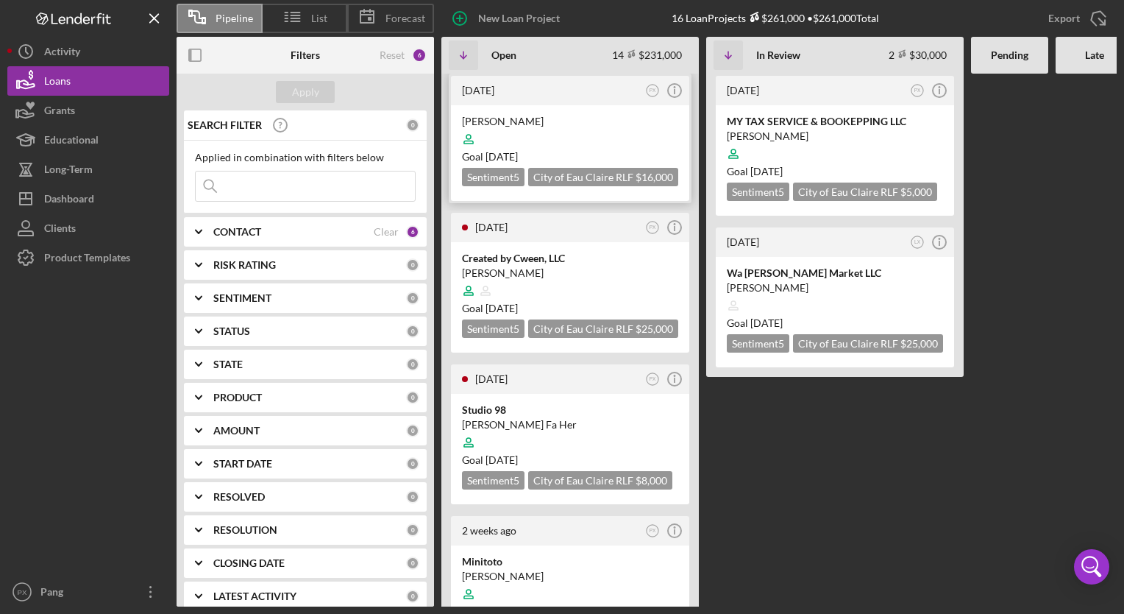
click at [516, 122] on div "[PERSON_NAME]" at bounding box center [570, 121] width 216 height 15
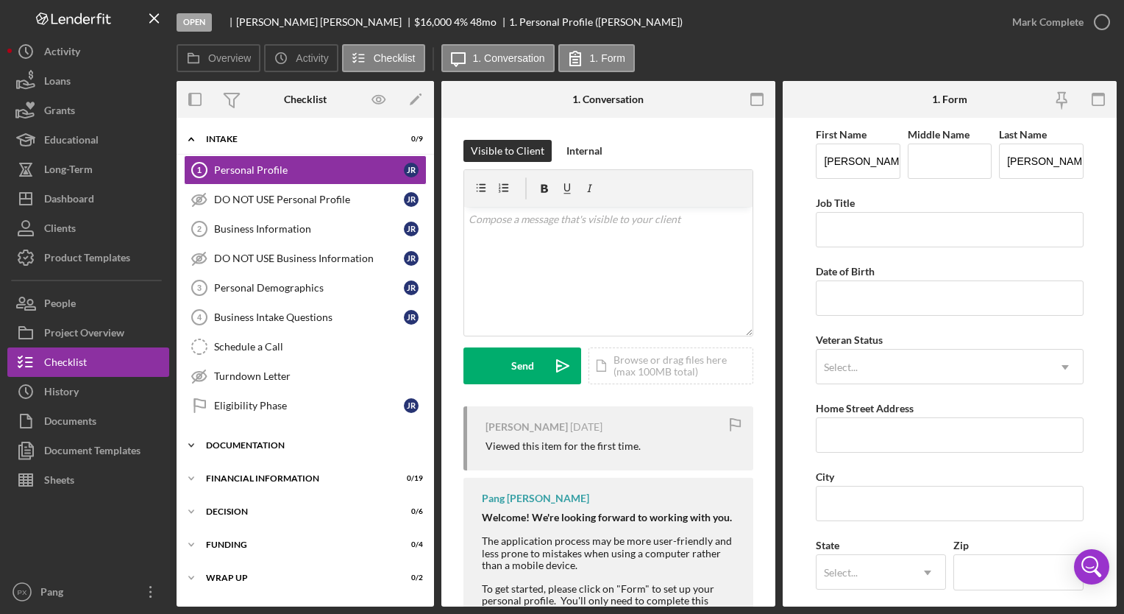
click at [250, 443] on div "Documentation" at bounding box center [311, 445] width 210 height 9
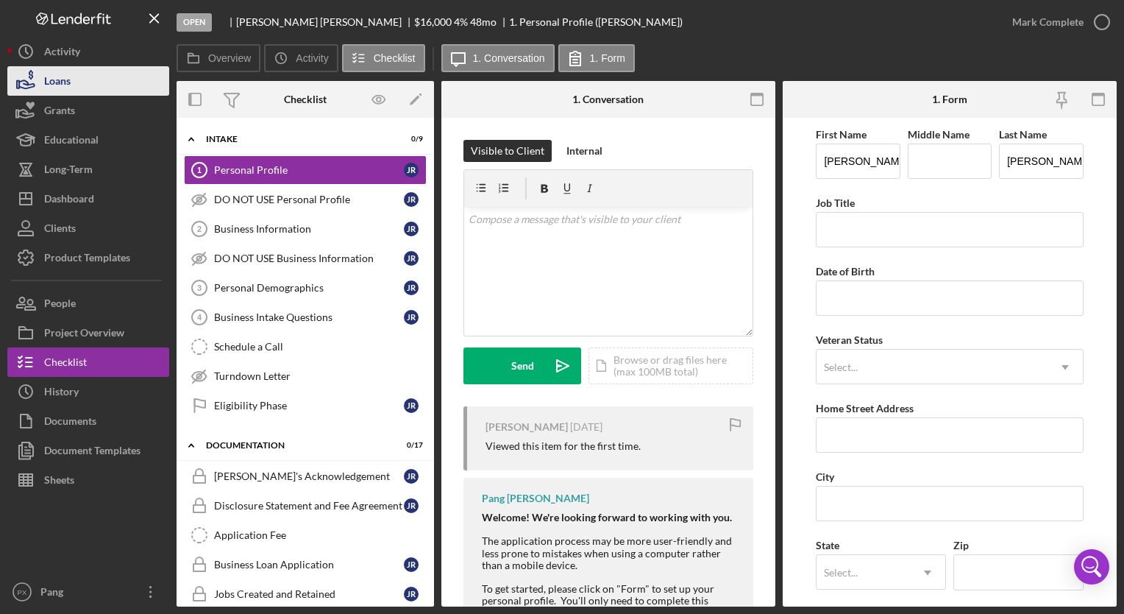
click at [59, 83] on div "Loans" at bounding box center [57, 82] width 26 height 33
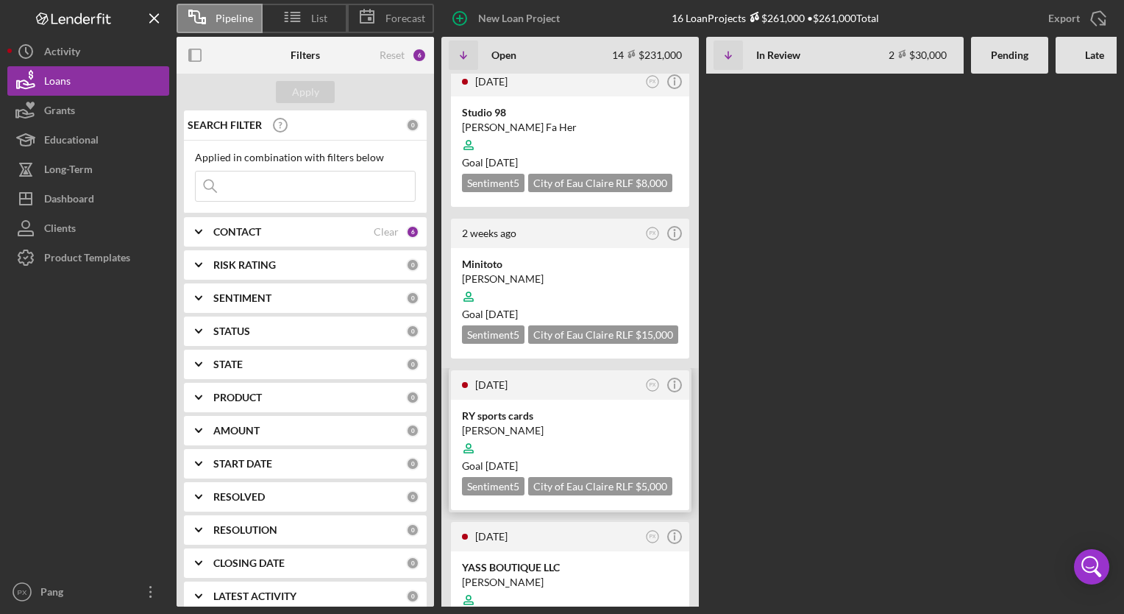
scroll to position [368, 0]
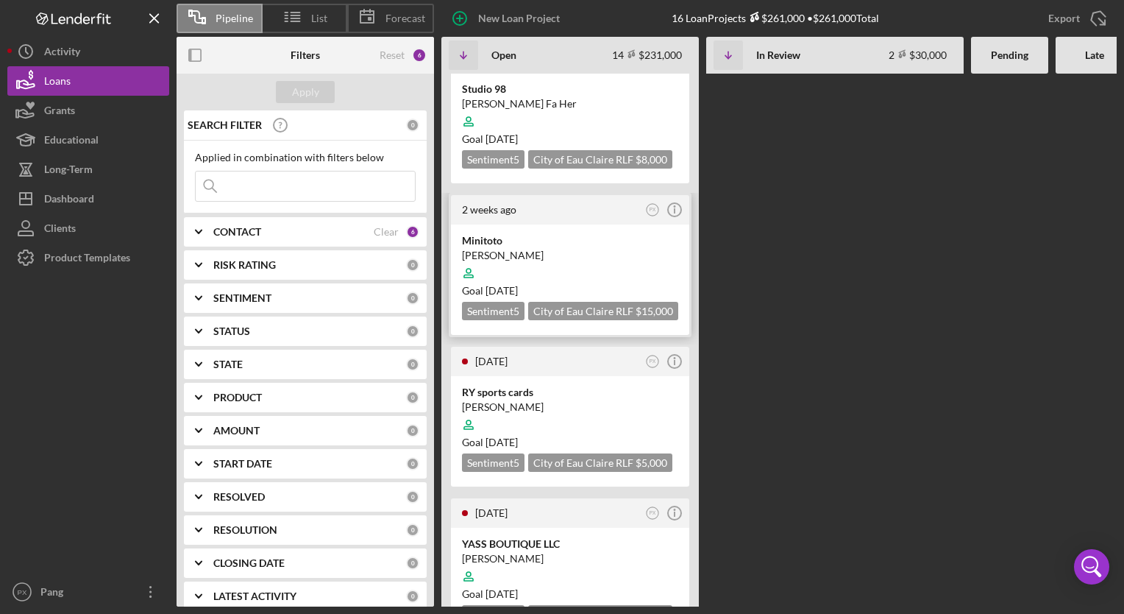
click at [503, 248] on div "[PERSON_NAME]" at bounding box center [570, 255] width 216 height 15
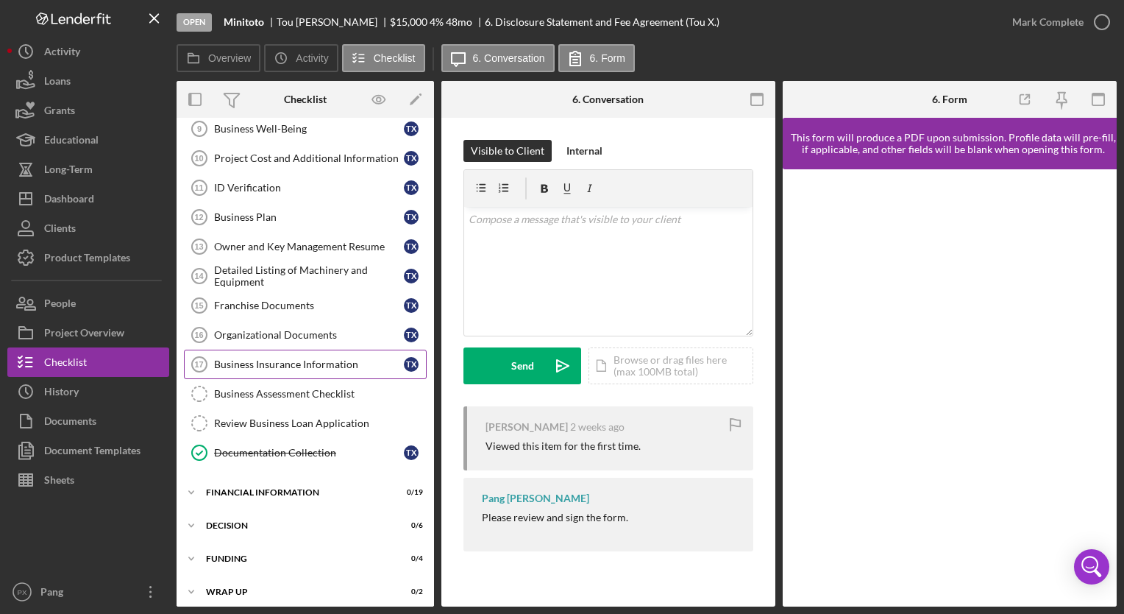
scroll to position [224, 0]
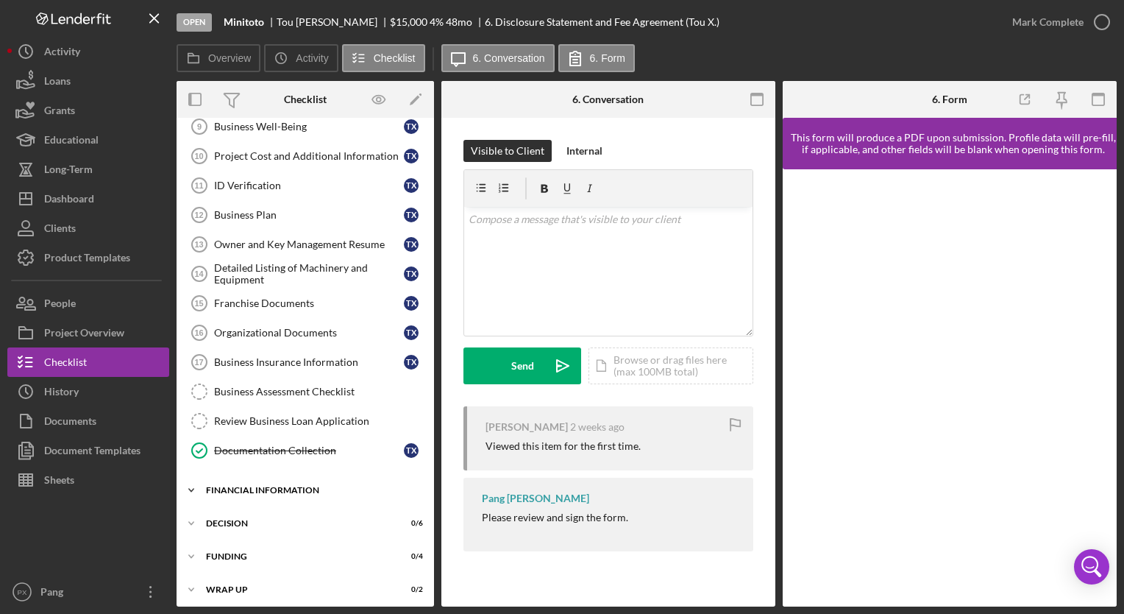
click at [260, 486] on div "Financial Information" at bounding box center [311, 490] width 210 height 9
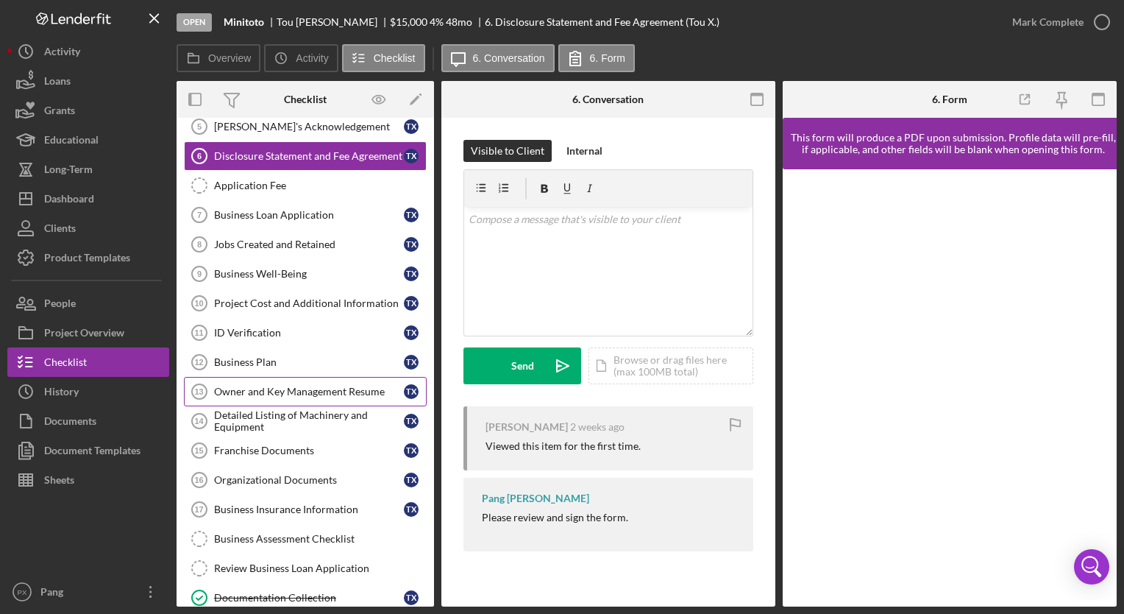
scroll to position [0, 0]
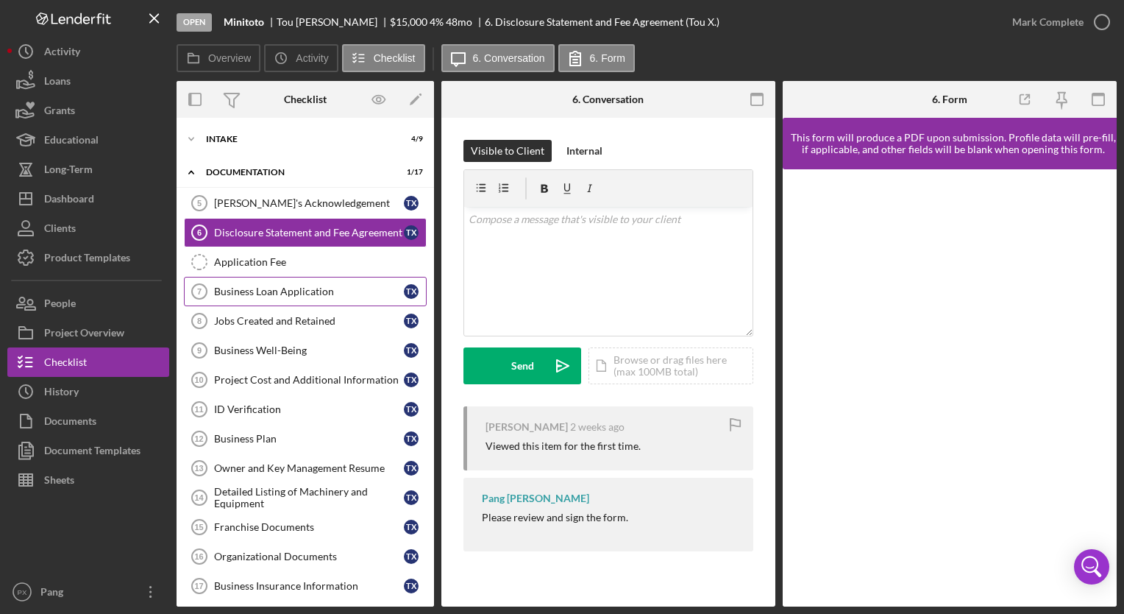
click at [249, 277] on link "Business Loan Application 7 Business Loan Application T X" at bounding box center [305, 291] width 243 height 29
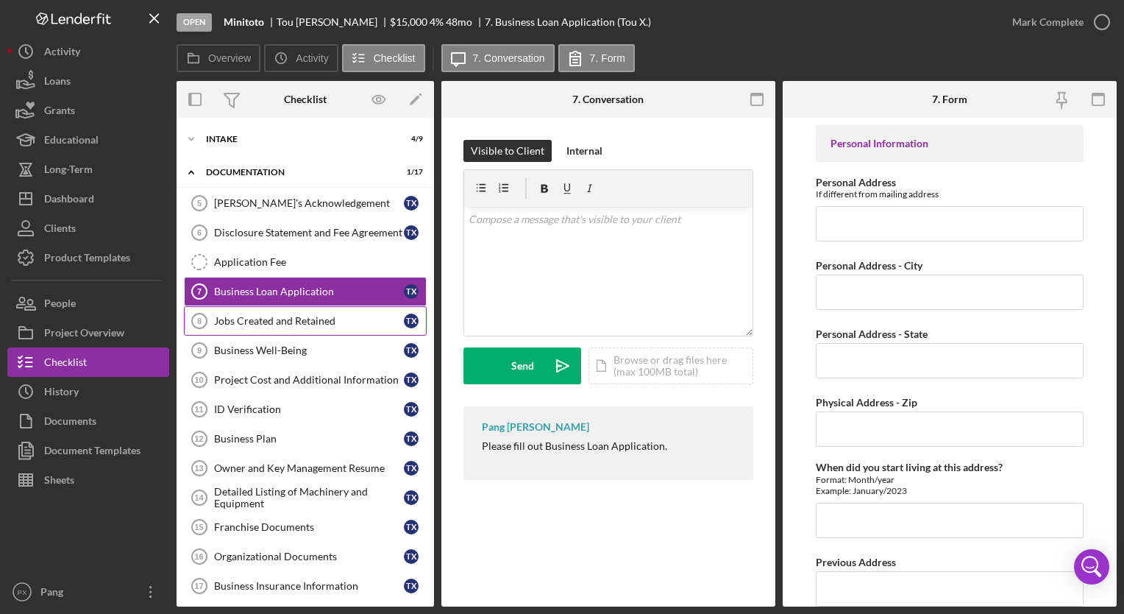
click at [246, 316] on div "Jobs Created and Retained" at bounding box center [309, 321] width 190 height 12
